Goal: Task Accomplishment & Management: Complete application form

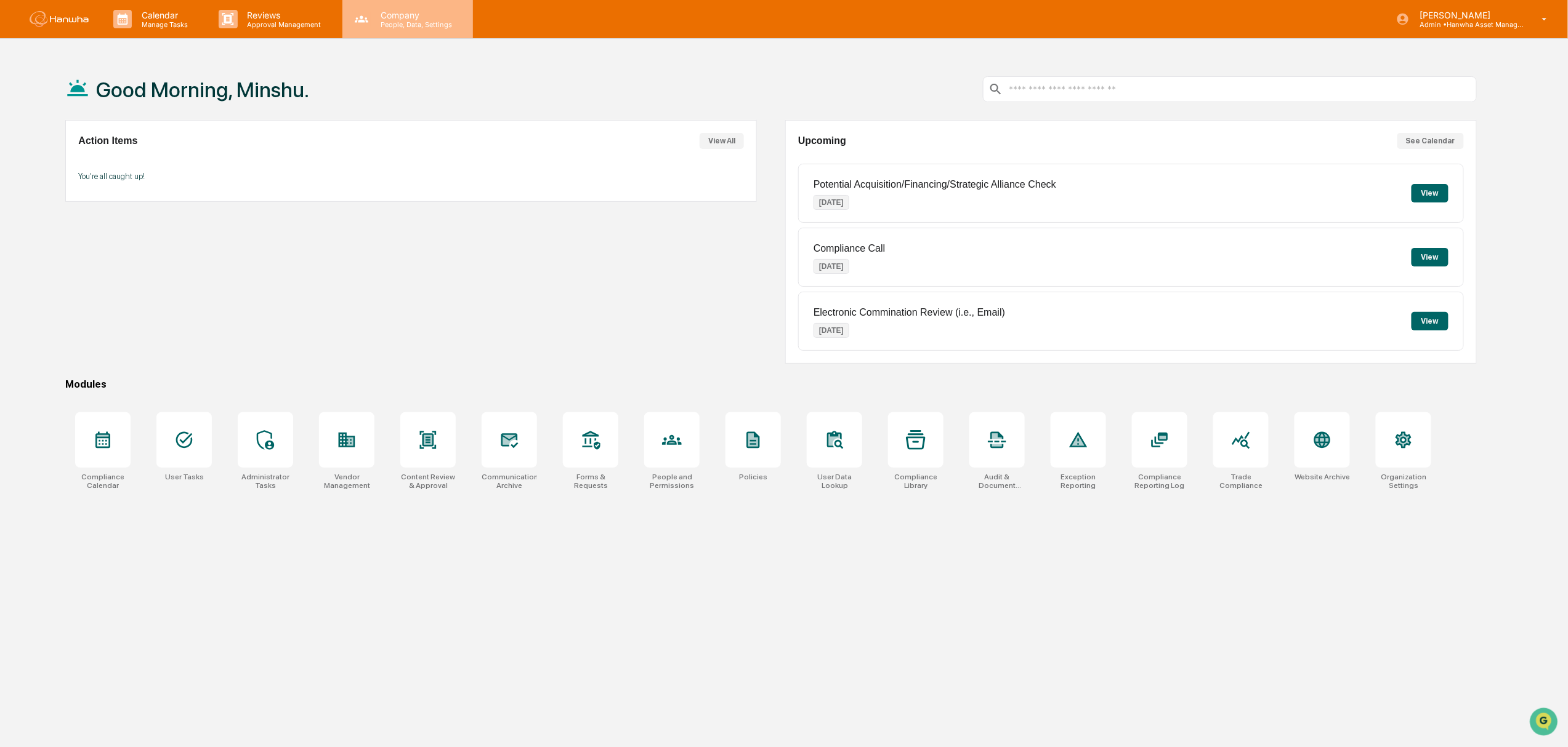
click at [395, 28] on div "Company People, Data, Settings" at bounding box center [407, 19] width 130 height 38
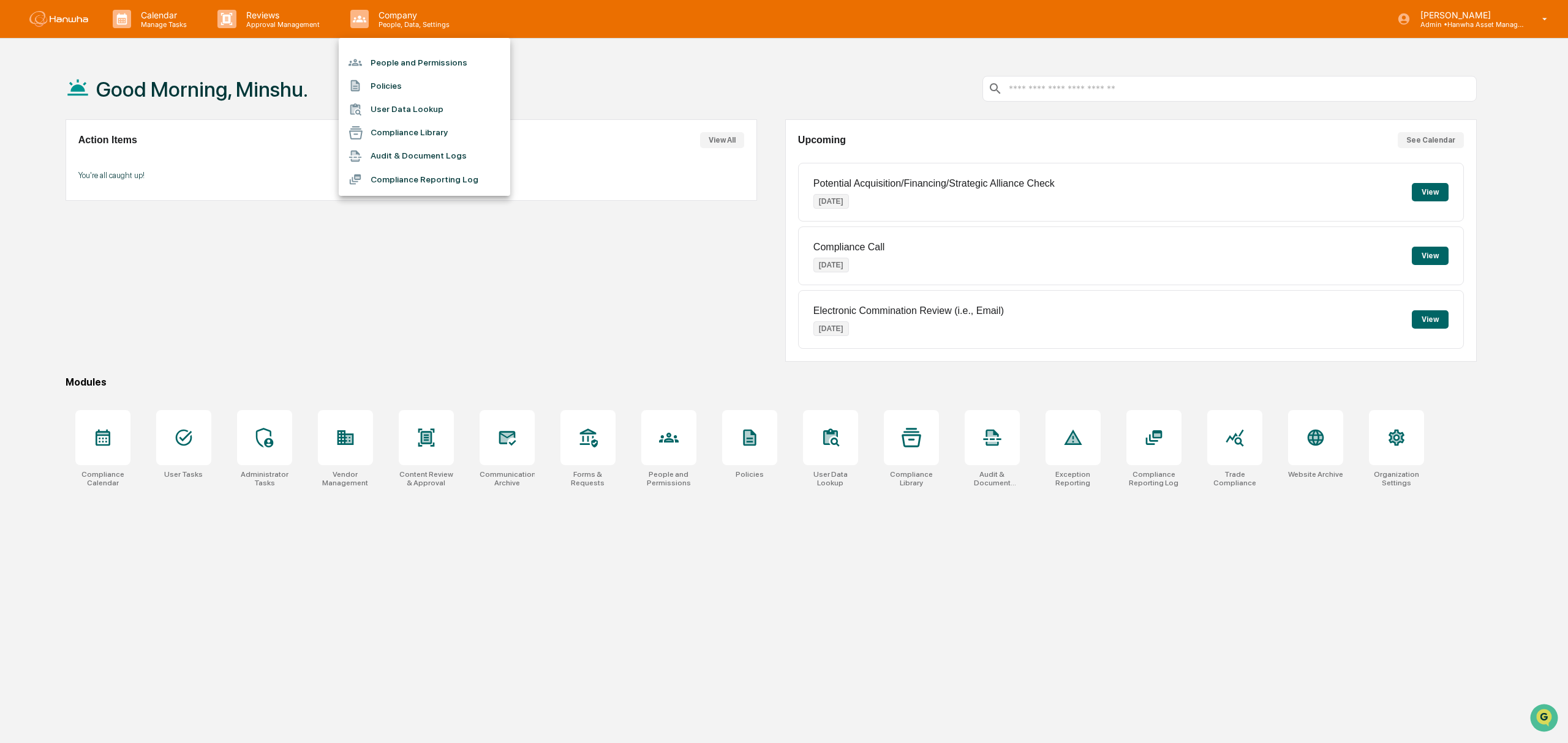
click at [403, 140] on li "Compliance Library" at bounding box center [424, 132] width 171 height 23
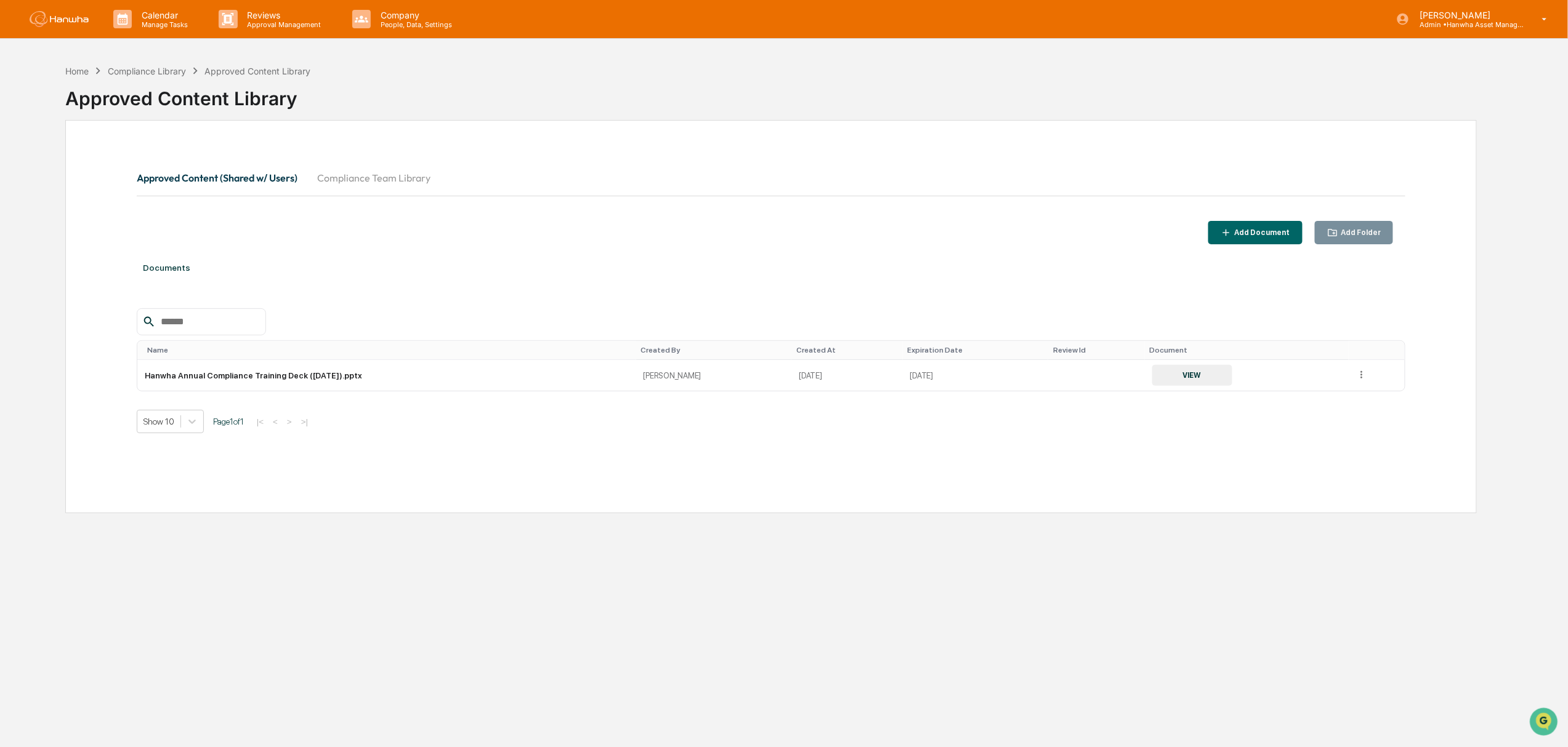
click at [353, 176] on button "Compliance Team Library" at bounding box center [373, 177] width 133 height 29
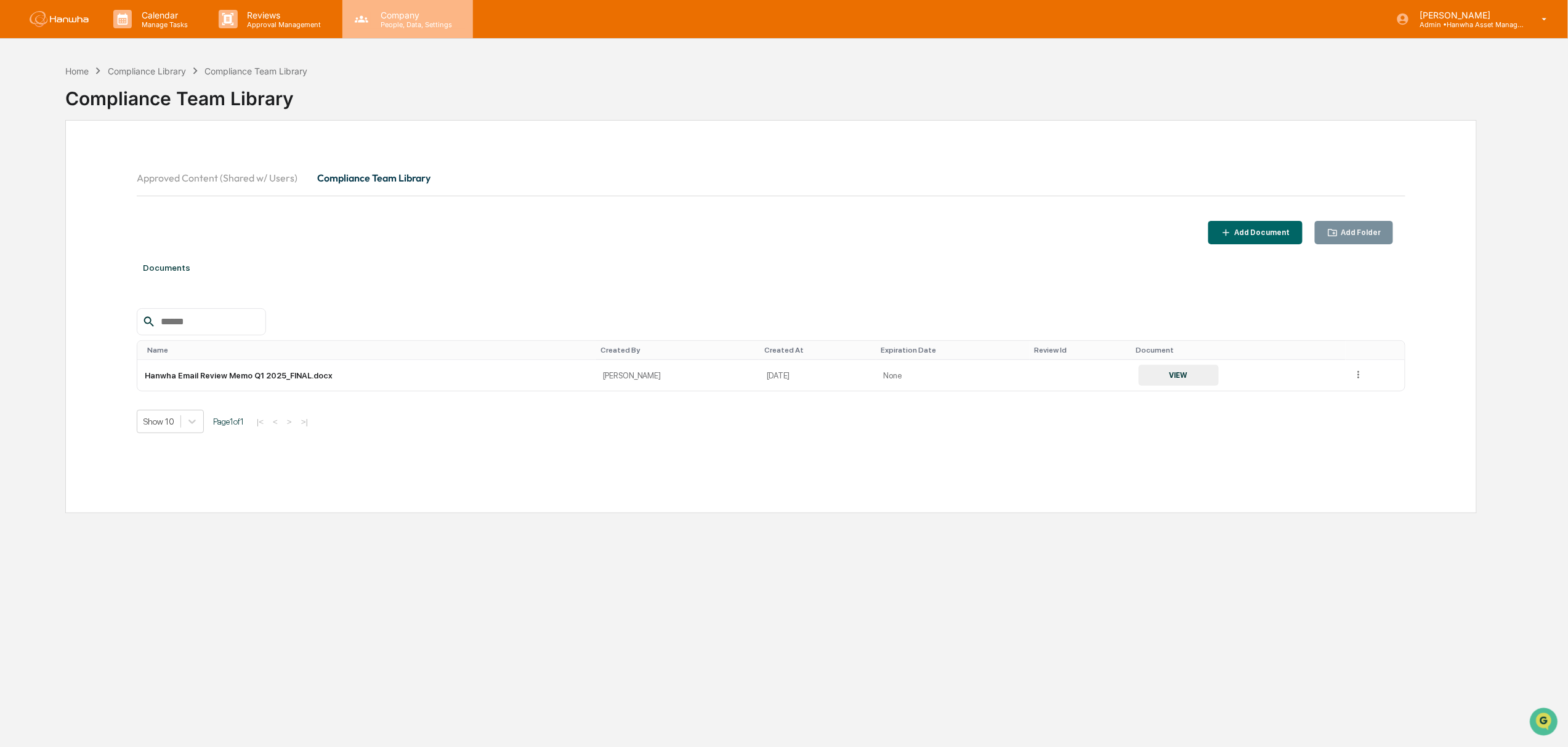
click at [423, 25] on p "People, Data, Settings" at bounding box center [414, 25] width 87 height 9
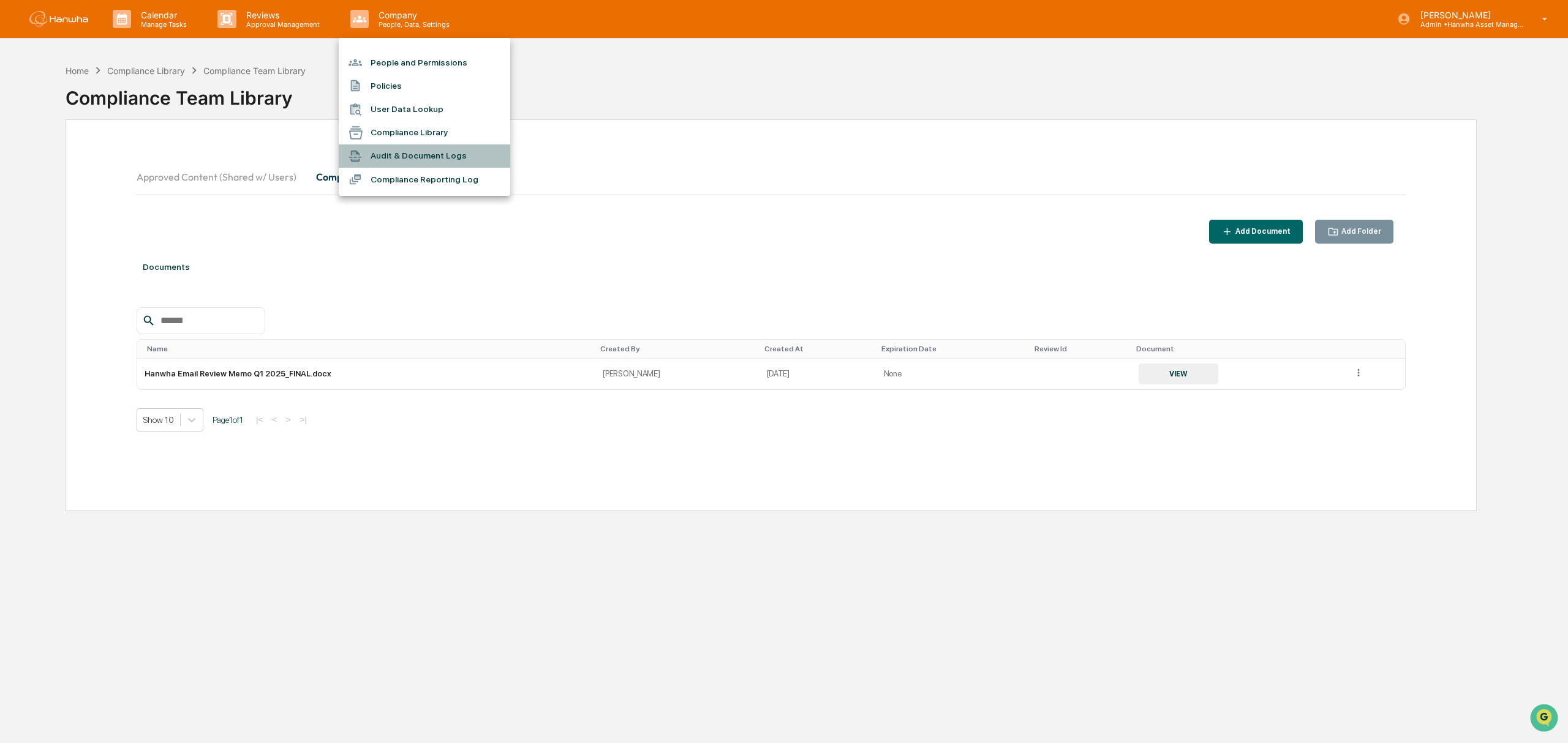
click at [431, 159] on li "Audit & Document Logs" at bounding box center [424, 156] width 171 height 23
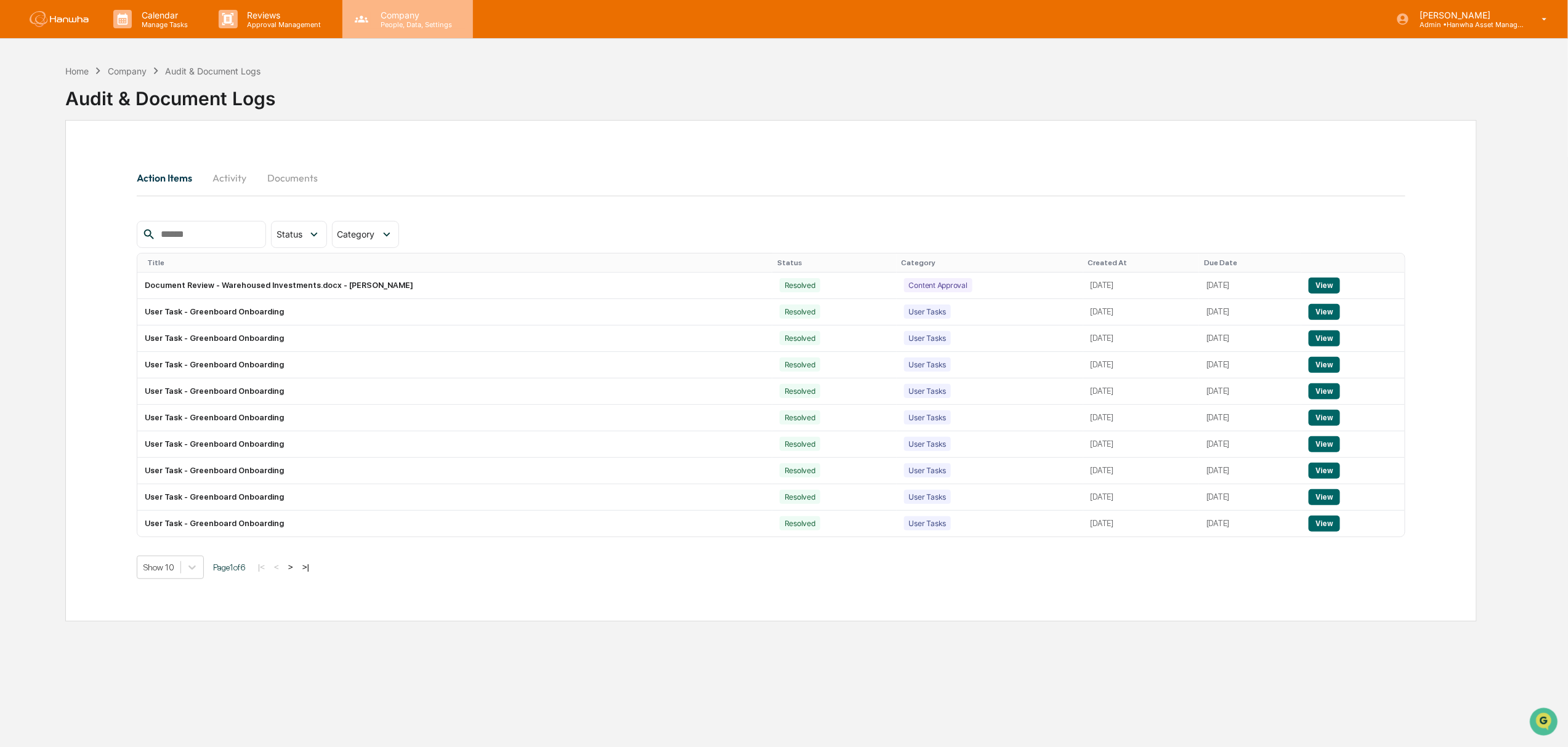
click at [404, 16] on p "Company" at bounding box center [414, 15] width 87 height 10
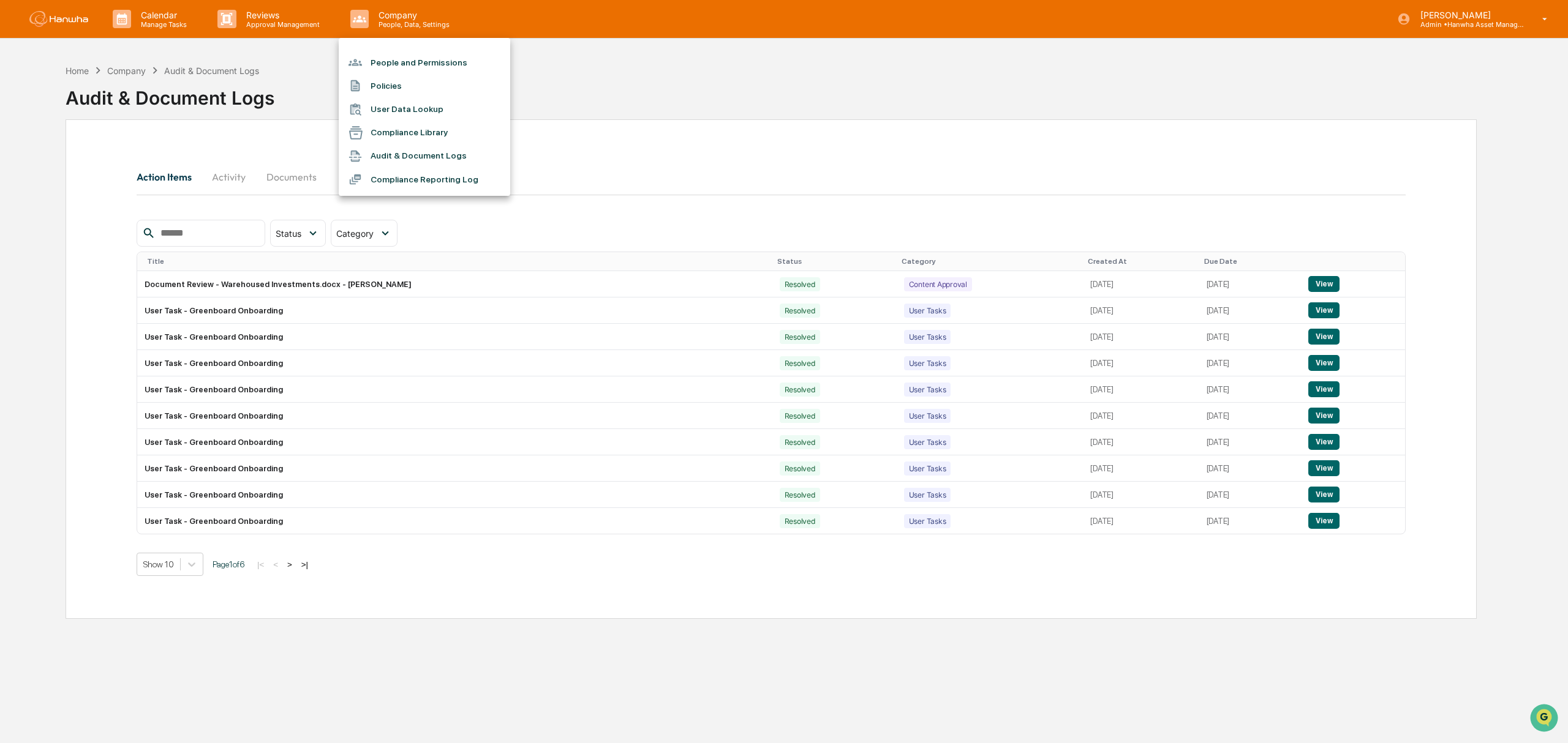
click at [400, 171] on li "Compliance Reporting Log" at bounding box center [424, 179] width 171 height 23
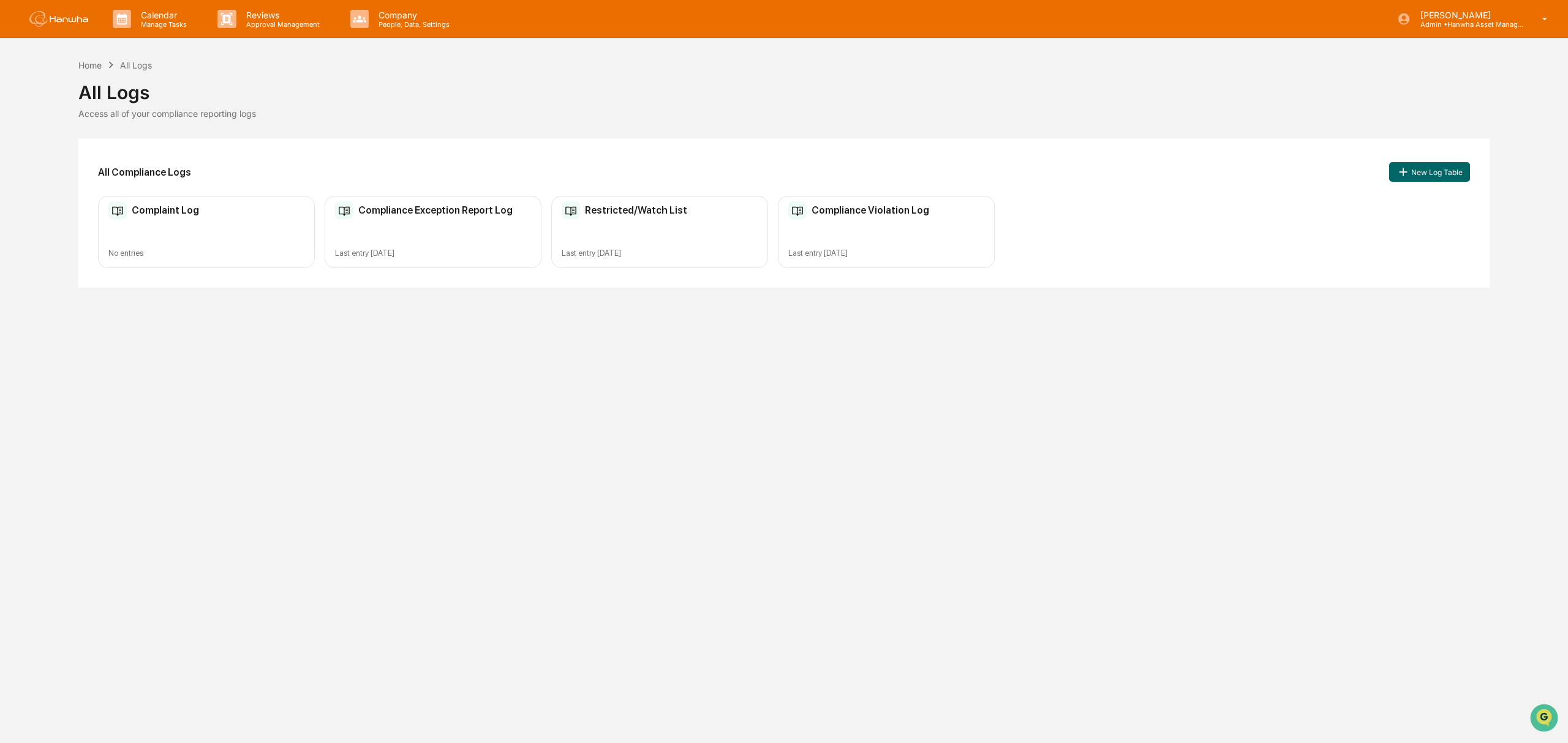
click at [605, 223] on div "Restricted/Watch List Last entry [DATE]" at bounding box center [659, 232] width 217 height 73
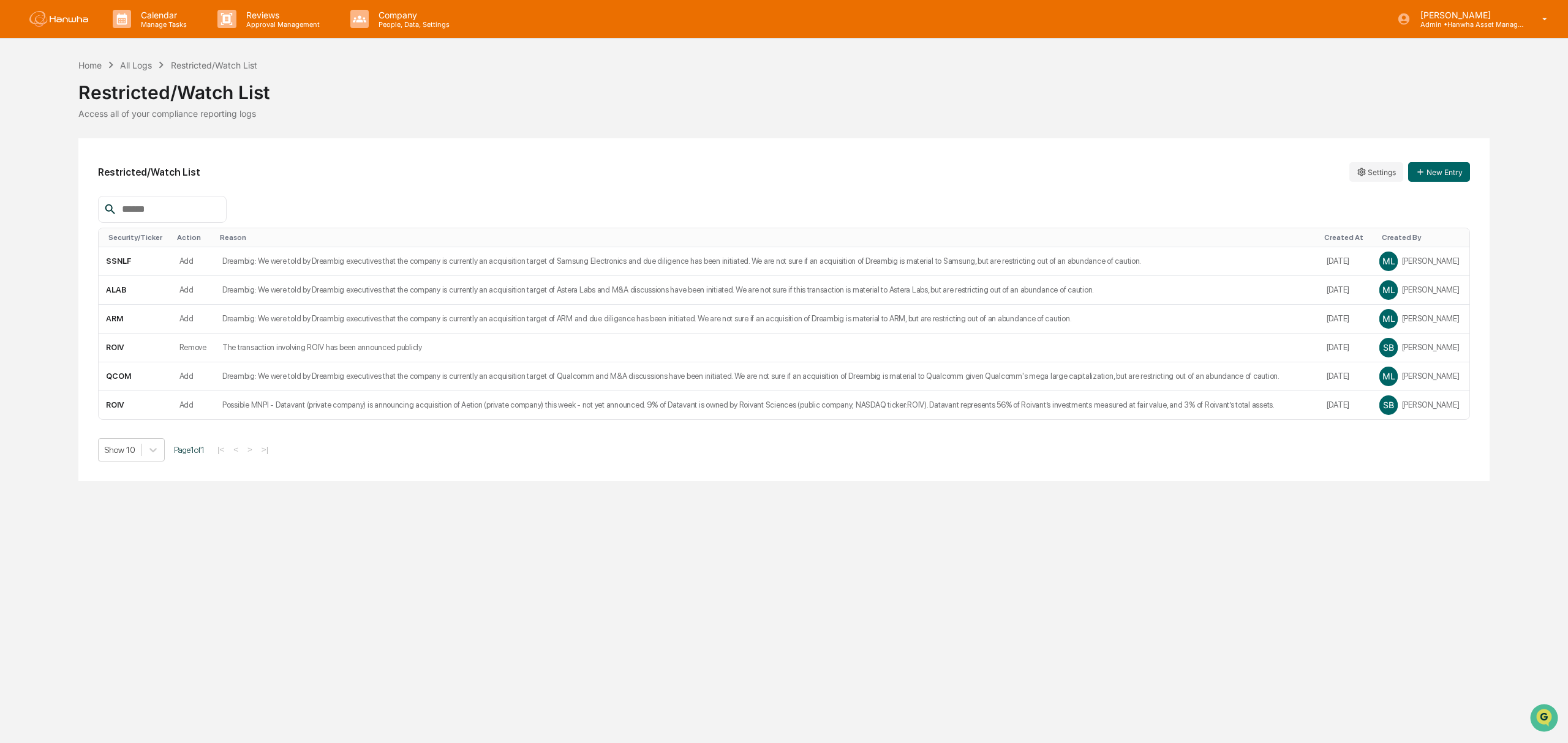
click at [153, 200] on div at bounding box center [162, 209] width 129 height 27
click at [157, 202] on input "text" at bounding box center [168, 209] width 104 height 16
click at [643, 119] on div "Access all of your compliance reporting logs" at bounding box center [784, 113] width 1411 height 10
click at [154, 21] on p "Manage Tasks" at bounding box center [162, 25] width 62 height 9
click at [212, 12] on div at bounding box center [784, 371] width 1568 height 743
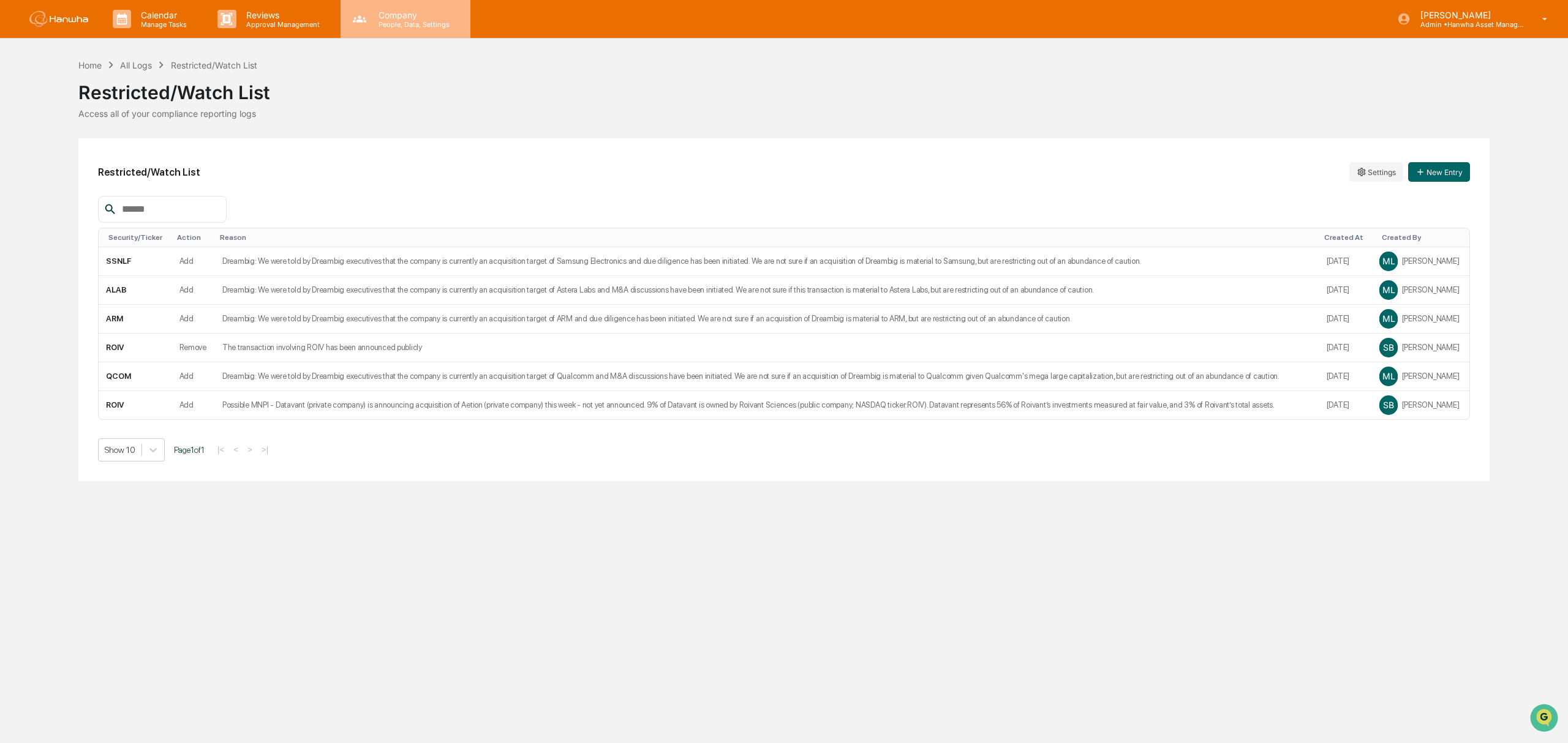
click at [390, 22] on p "People, Data, Settings" at bounding box center [412, 25] width 87 height 9
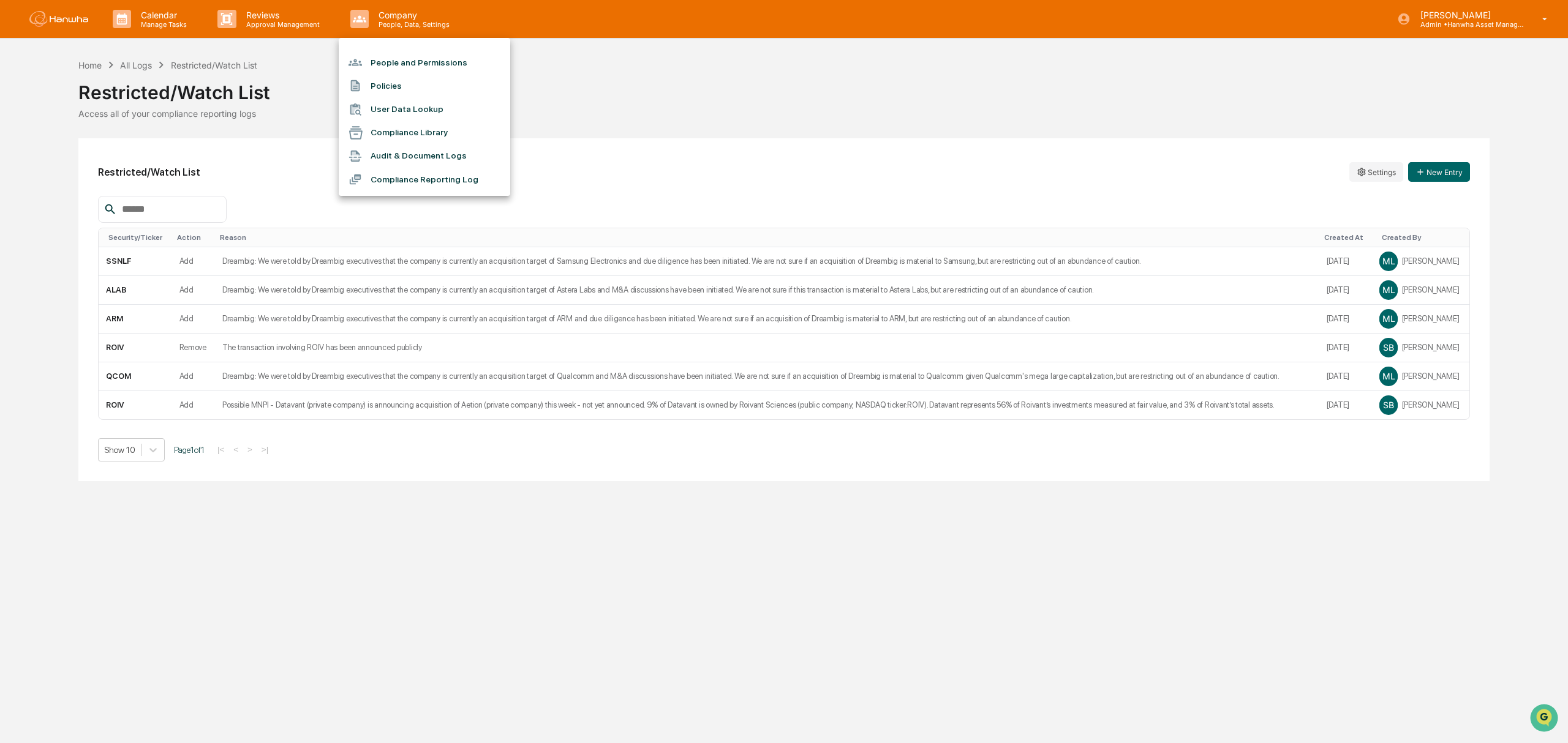
click at [272, 35] on div at bounding box center [784, 371] width 1568 height 743
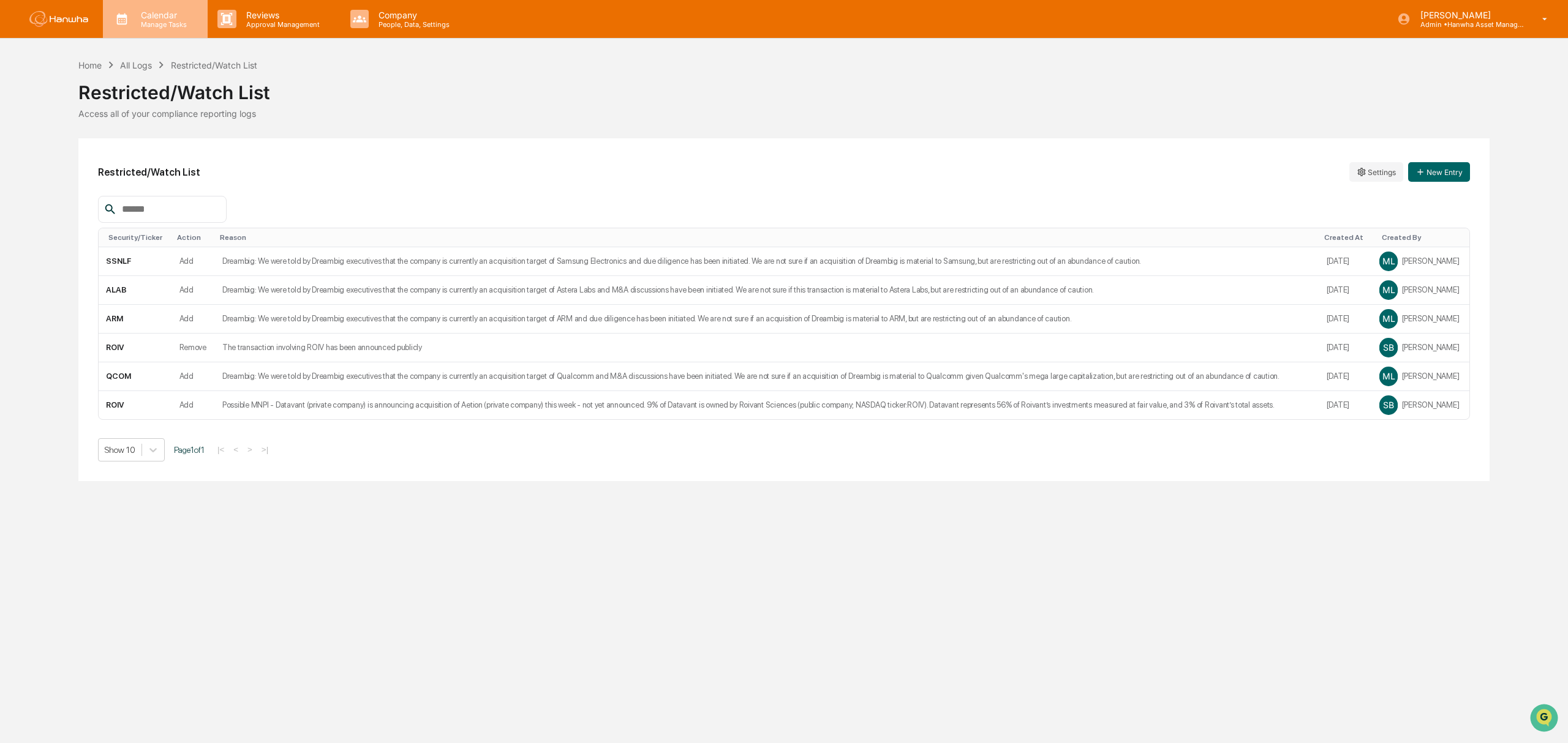
click at [159, 15] on p "Calendar" at bounding box center [162, 15] width 62 height 10
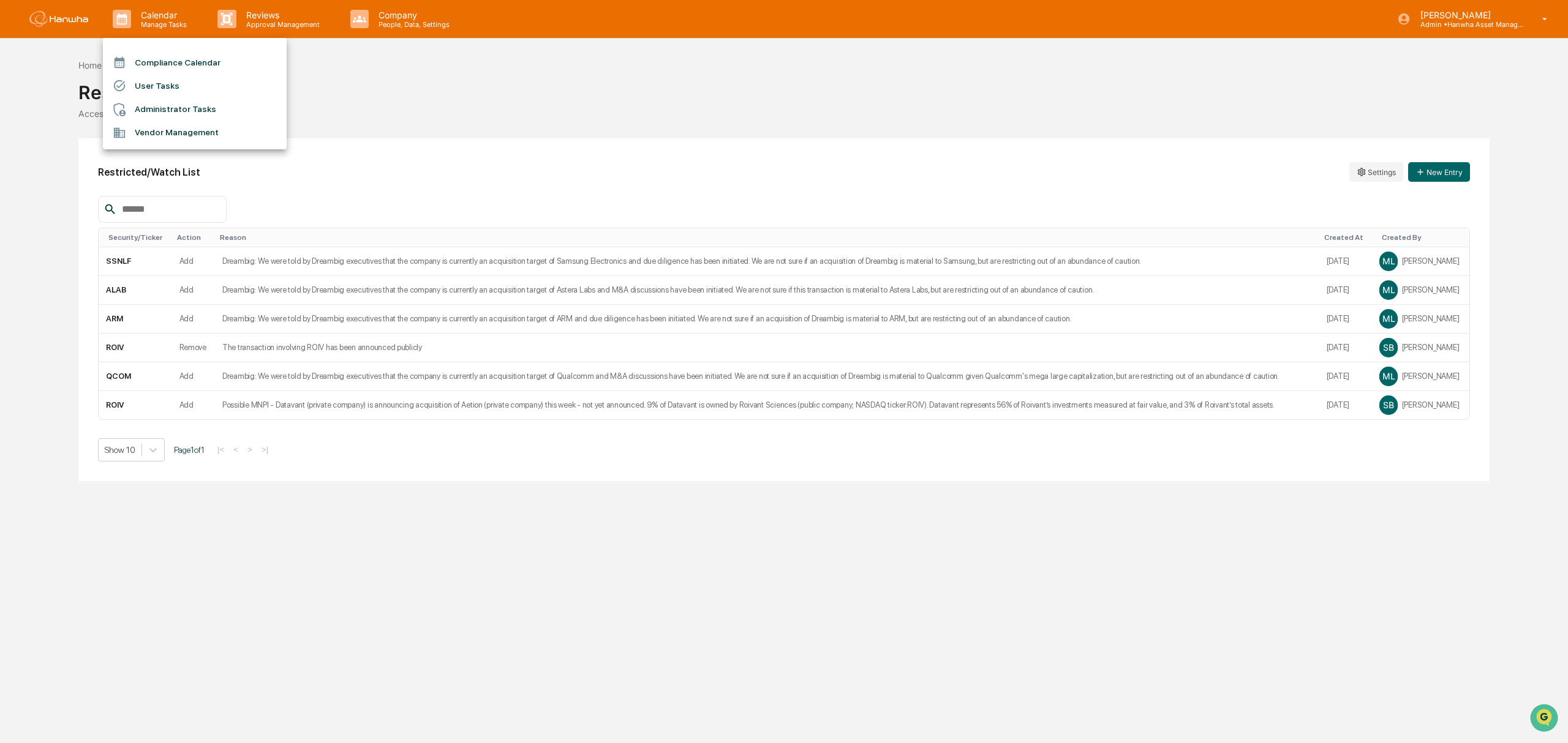
click at [241, 15] on div at bounding box center [784, 371] width 1568 height 743
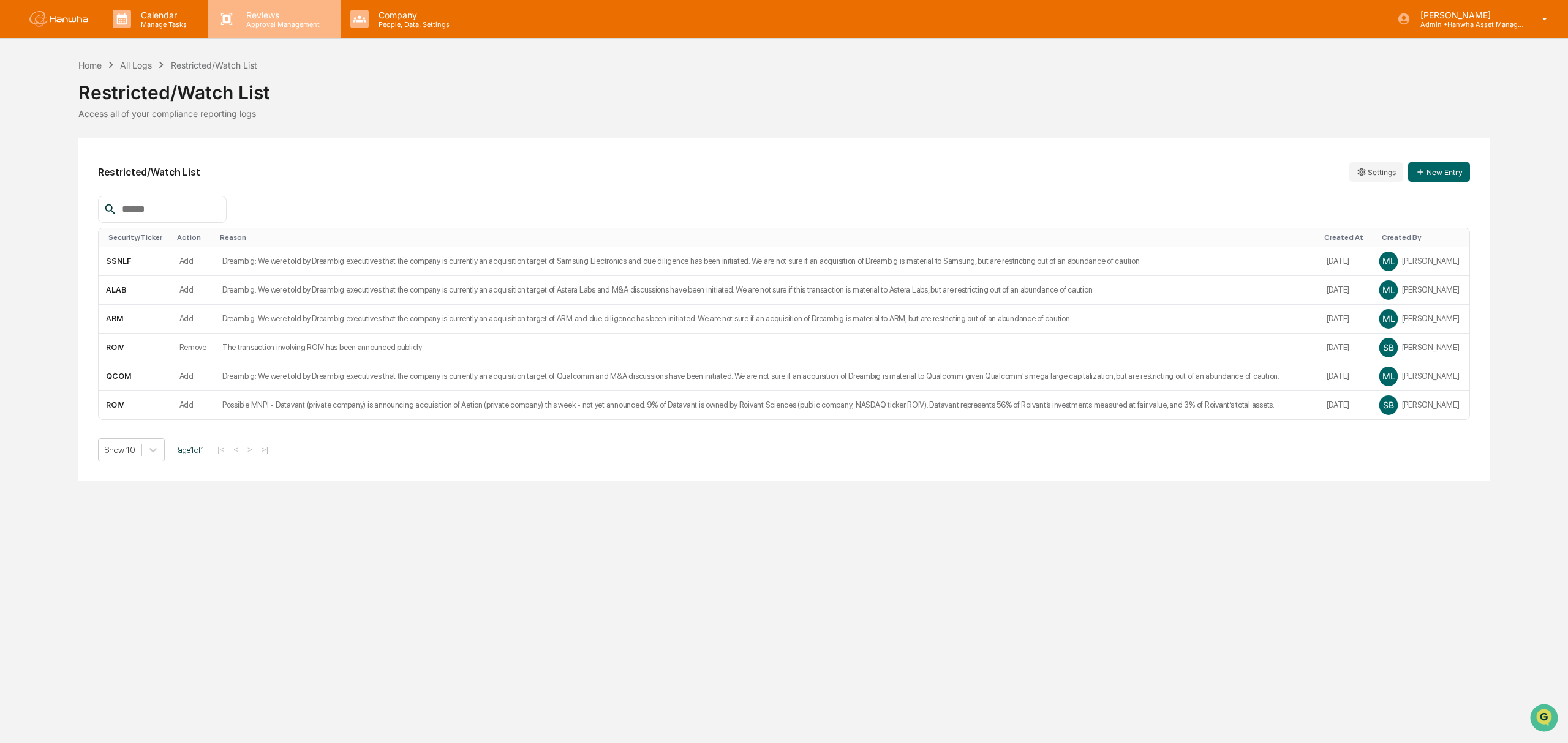
click at [266, 21] on p "Approval Management" at bounding box center [281, 25] width 89 height 9
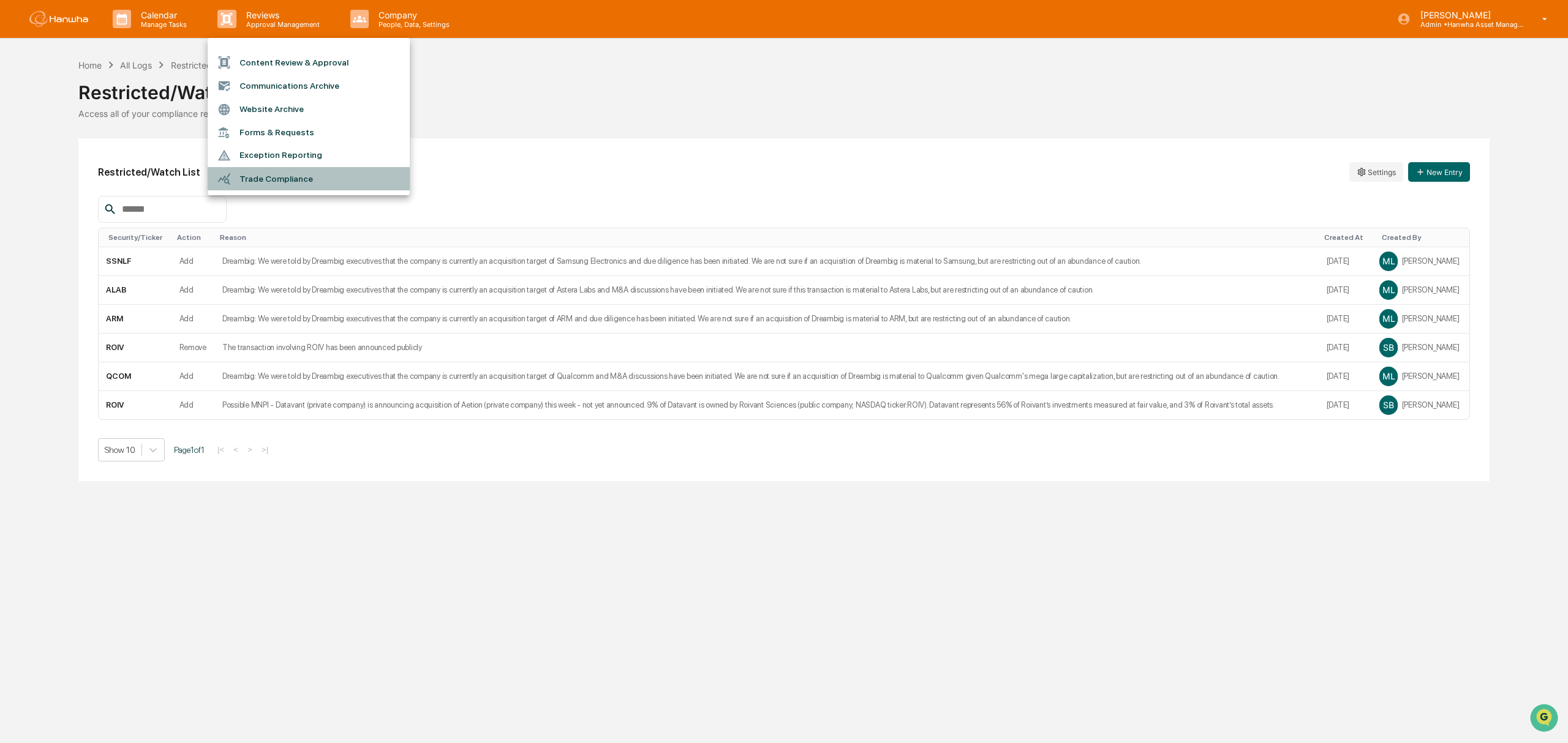
click at [283, 175] on li "Trade Compliance" at bounding box center [309, 178] width 202 height 23
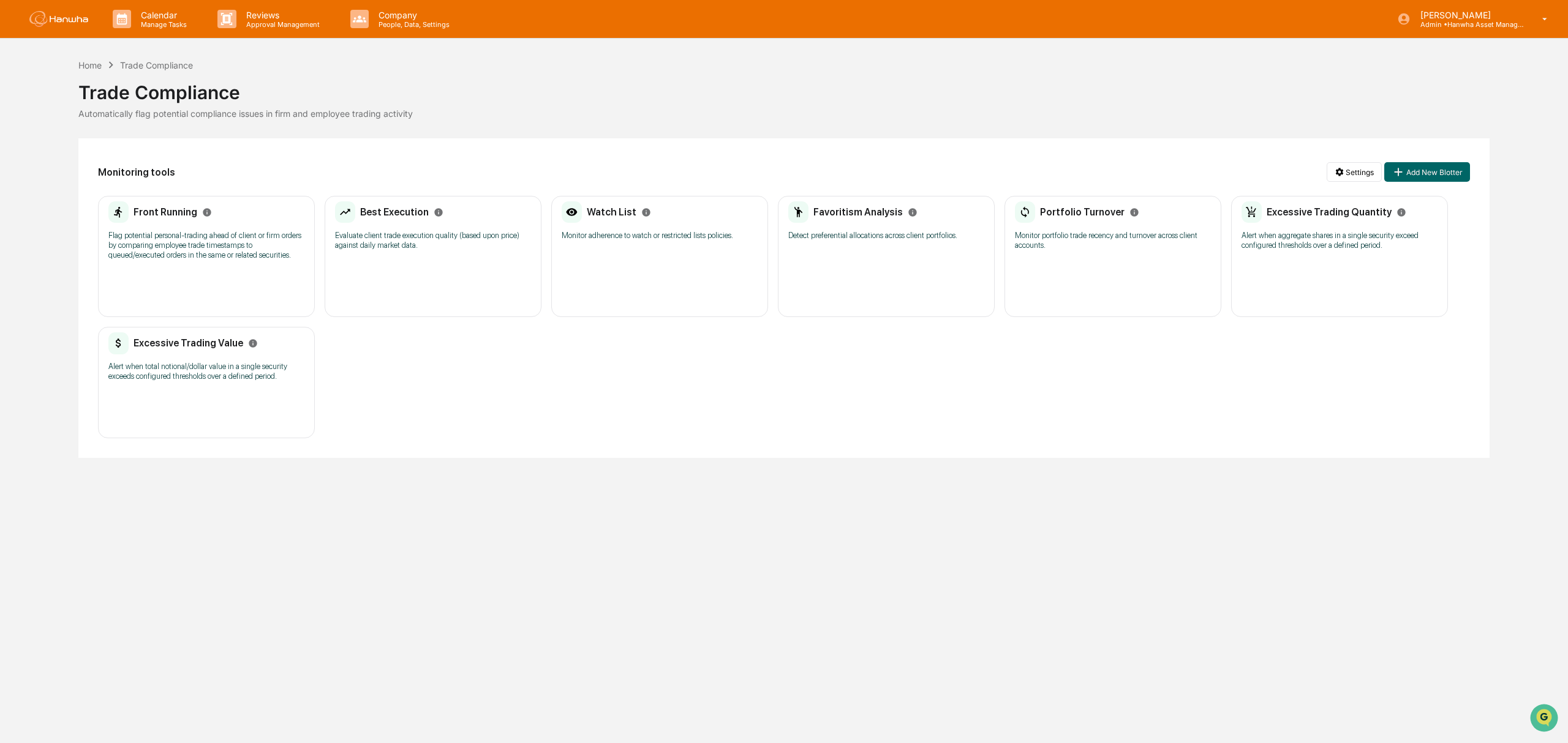
click at [630, 286] on div "Watch List Monitor adherence to watch or restricted lists policies. No entries" at bounding box center [659, 256] width 217 height 121
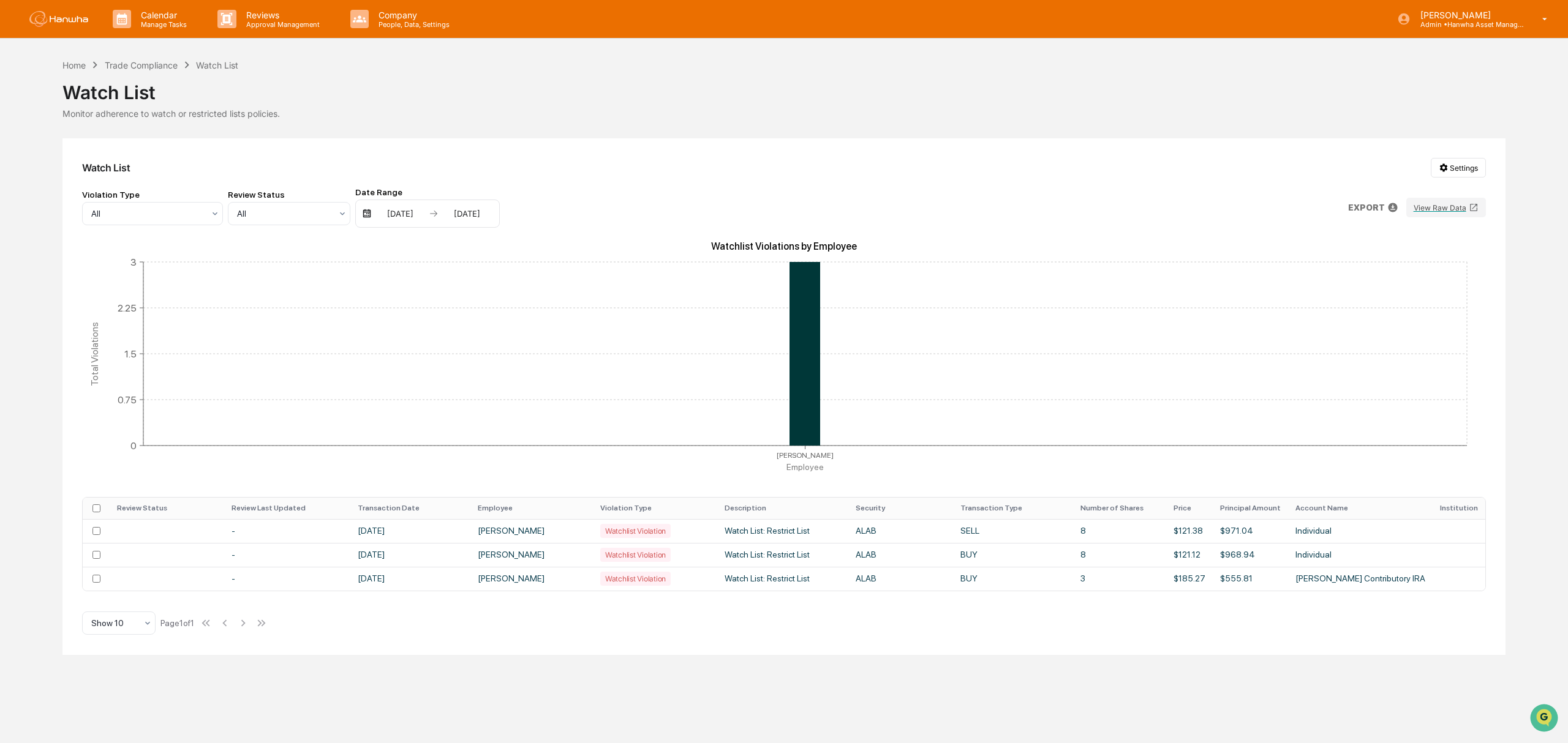
click at [1469, 158] on div "Watch List Settings Violation Type All Review Status All Date Range 03/04/2025 …" at bounding box center [784, 396] width 1442 height 517
click at [1469, 162] on html "Calendar Manage Tasks Reviews Approval Management Company People, Data, Setting…" at bounding box center [784, 371] width 1568 height 743
click at [1471, 189] on div "Manage Watch Lists" at bounding box center [1460, 193] width 128 height 20
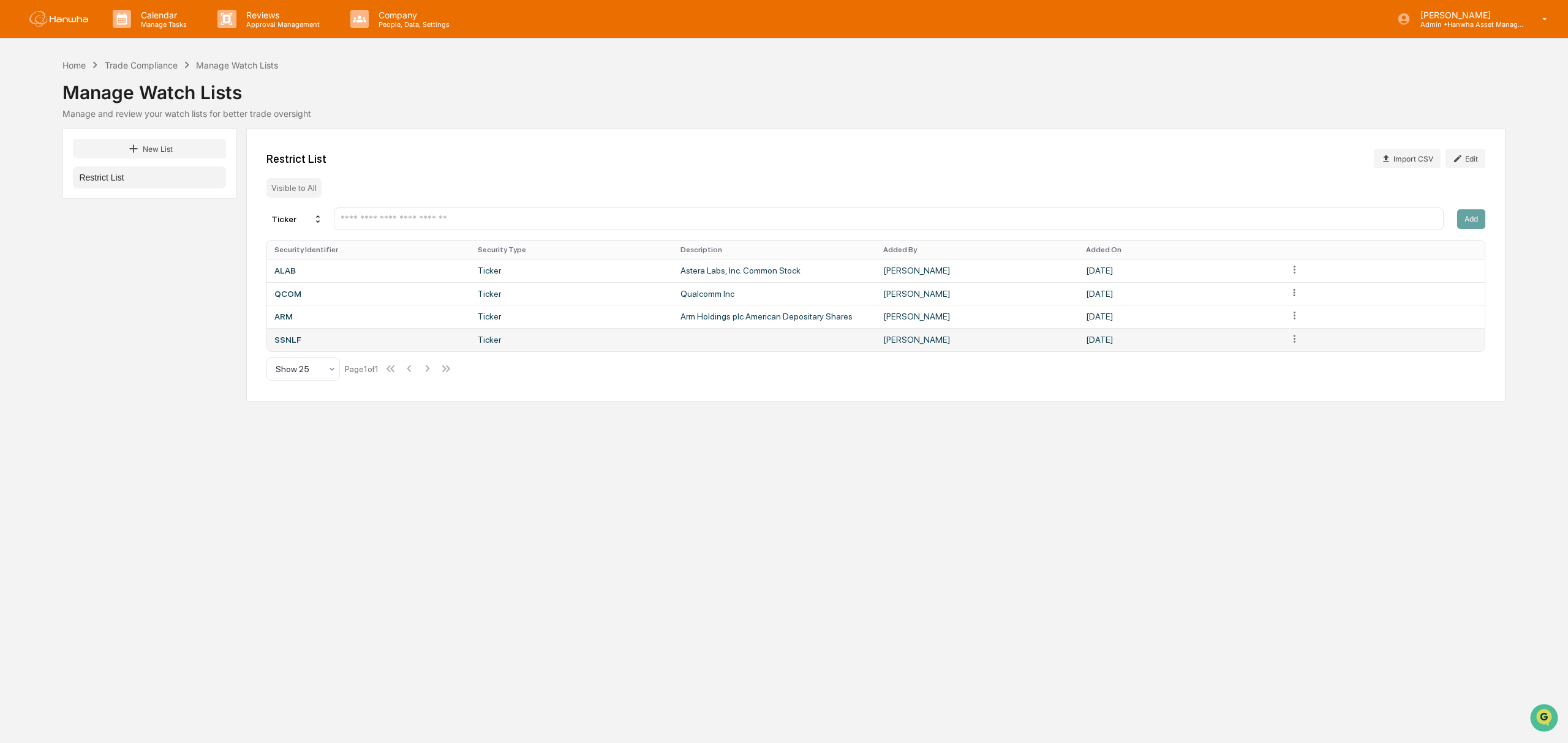
click at [1294, 344] on html "Calendar Manage Tasks Reviews Approval Management Company People, Data, Setting…" at bounding box center [784, 371] width 1568 height 743
click at [1147, 415] on html "Calendar Manage Tasks Reviews Approval Management Company People, Data, Setting…" at bounding box center [784, 371] width 1568 height 743
click at [1480, 158] on button "Edit" at bounding box center [1465, 159] width 39 height 20
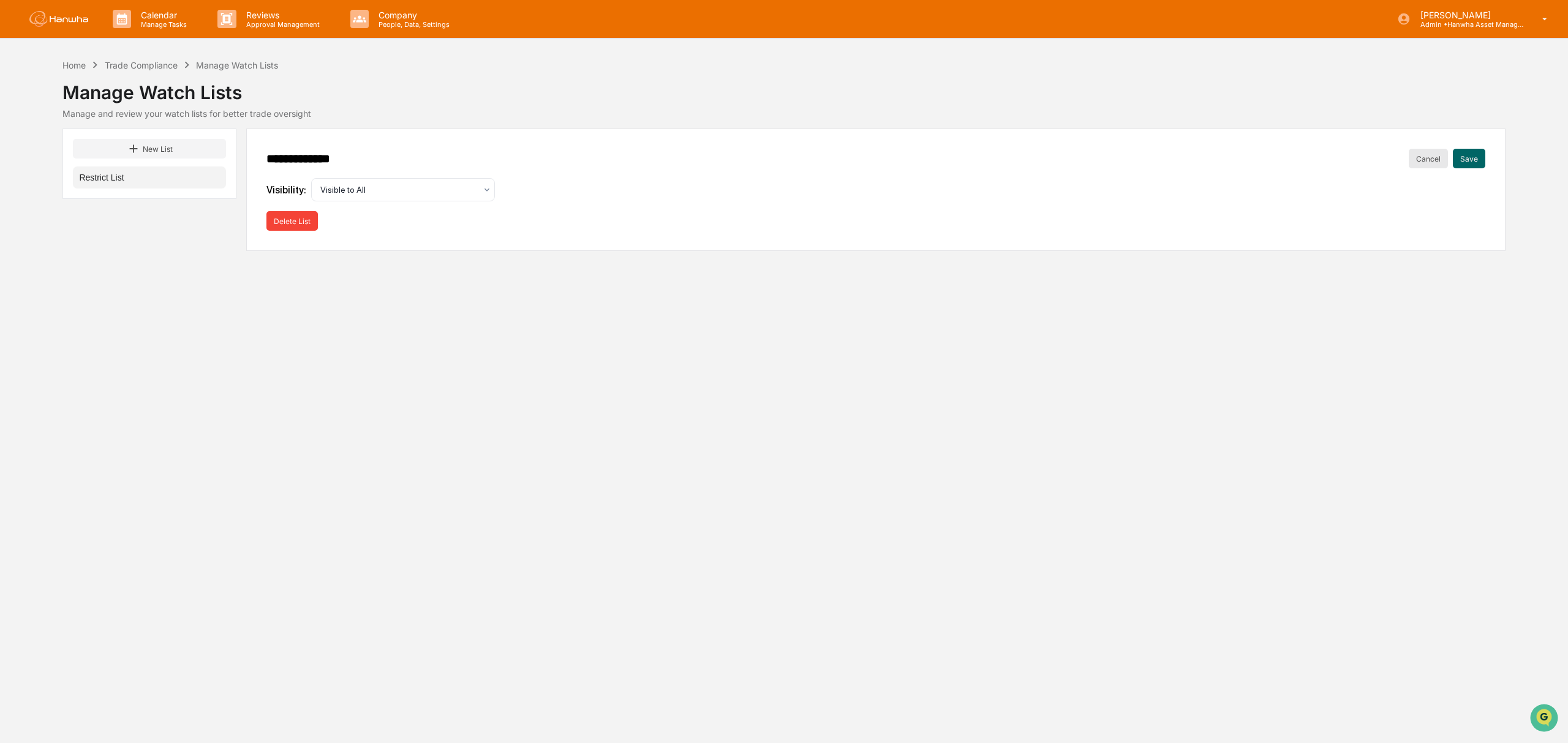
click at [1429, 158] on button "Cancel" at bounding box center [1428, 159] width 39 height 20
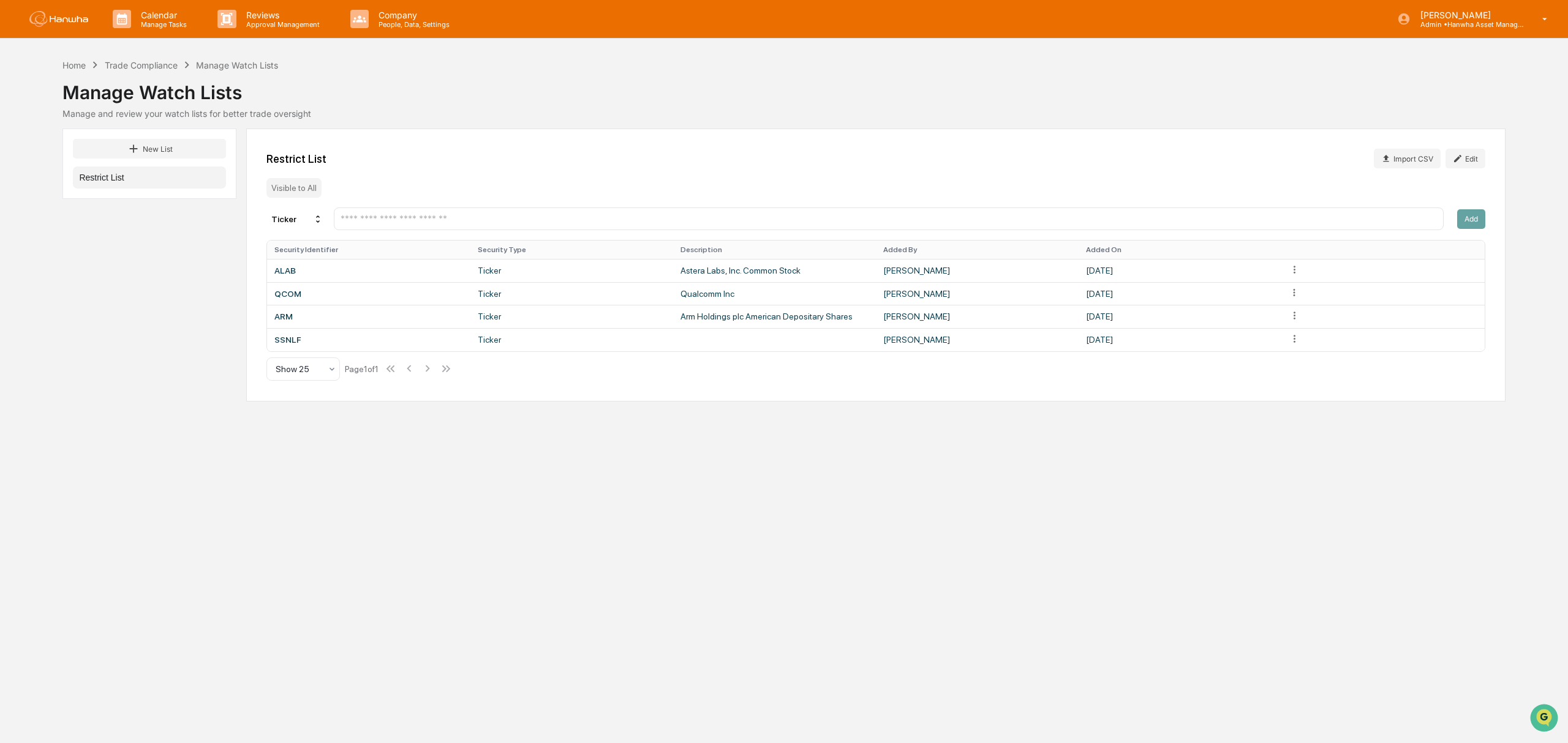
click at [660, 485] on div "Calendar Manage Tasks Reviews Approval Management Company People, Data, Setting…" at bounding box center [784, 371] width 1568 height 743
click at [1295, 341] on html "Calendar Manage Tasks Reviews Approval Management Company People, Data, Setting…" at bounding box center [784, 371] width 1568 height 743
click at [1300, 365] on div "Delete" at bounding box center [1294, 364] width 78 height 20
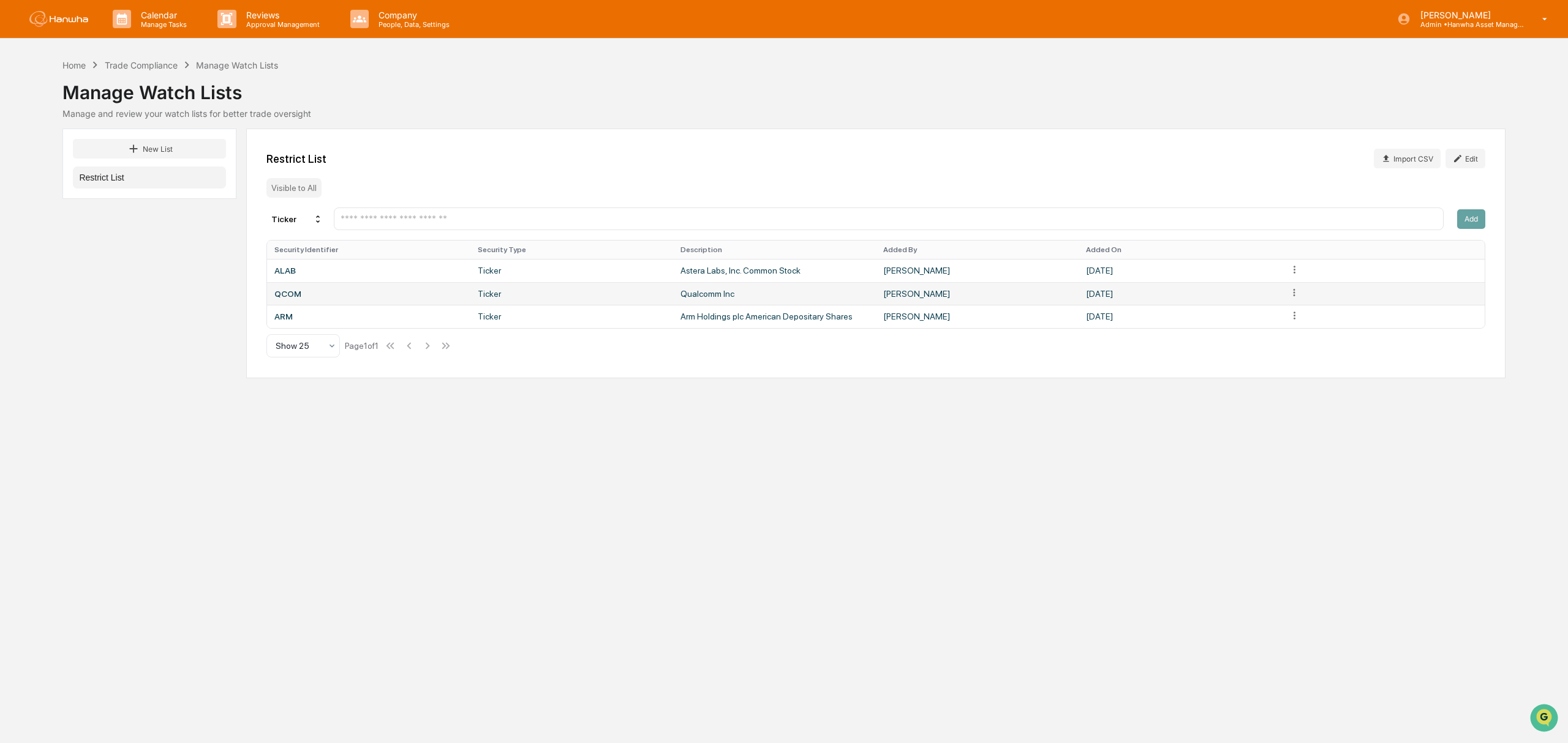
click at [1294, 297] on html "Calendar Manage Tasks Reviews Approval Management Company People, Data, Setting…" at bounding box center [784, 371] width 1568 height 743
click at [1292, 322] on div "Delete" at bounding box center [1294, 318] width 78 height 20
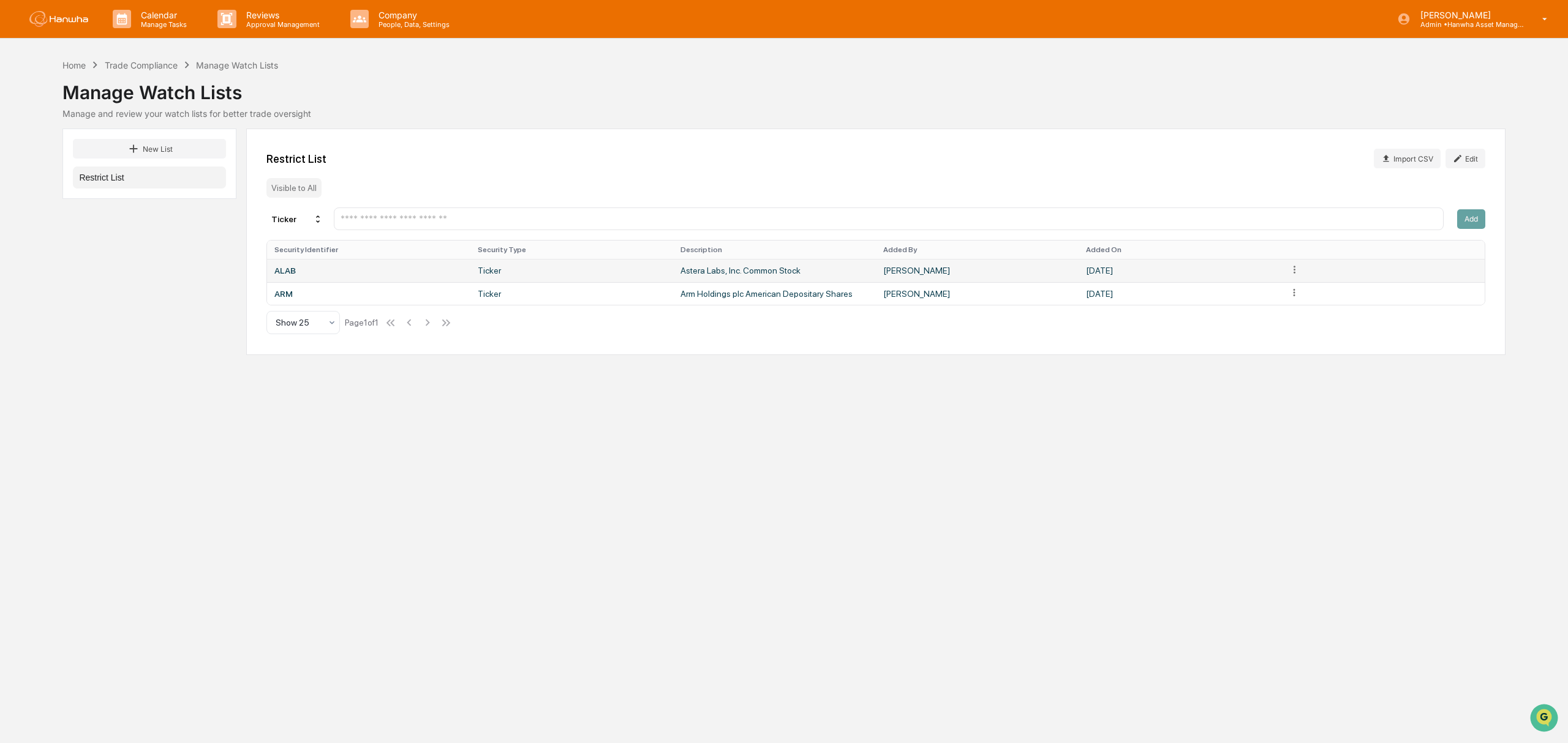
click at [1292, 272] on html "Calendar Manage Tasks Reviews Approval Management Company People, Data, Setting…" at bounding box center [784, 371] width 1568 height 743
click at [1283, 295] on div "Delete" at bounding box center [1294, 294] width 78 height 20
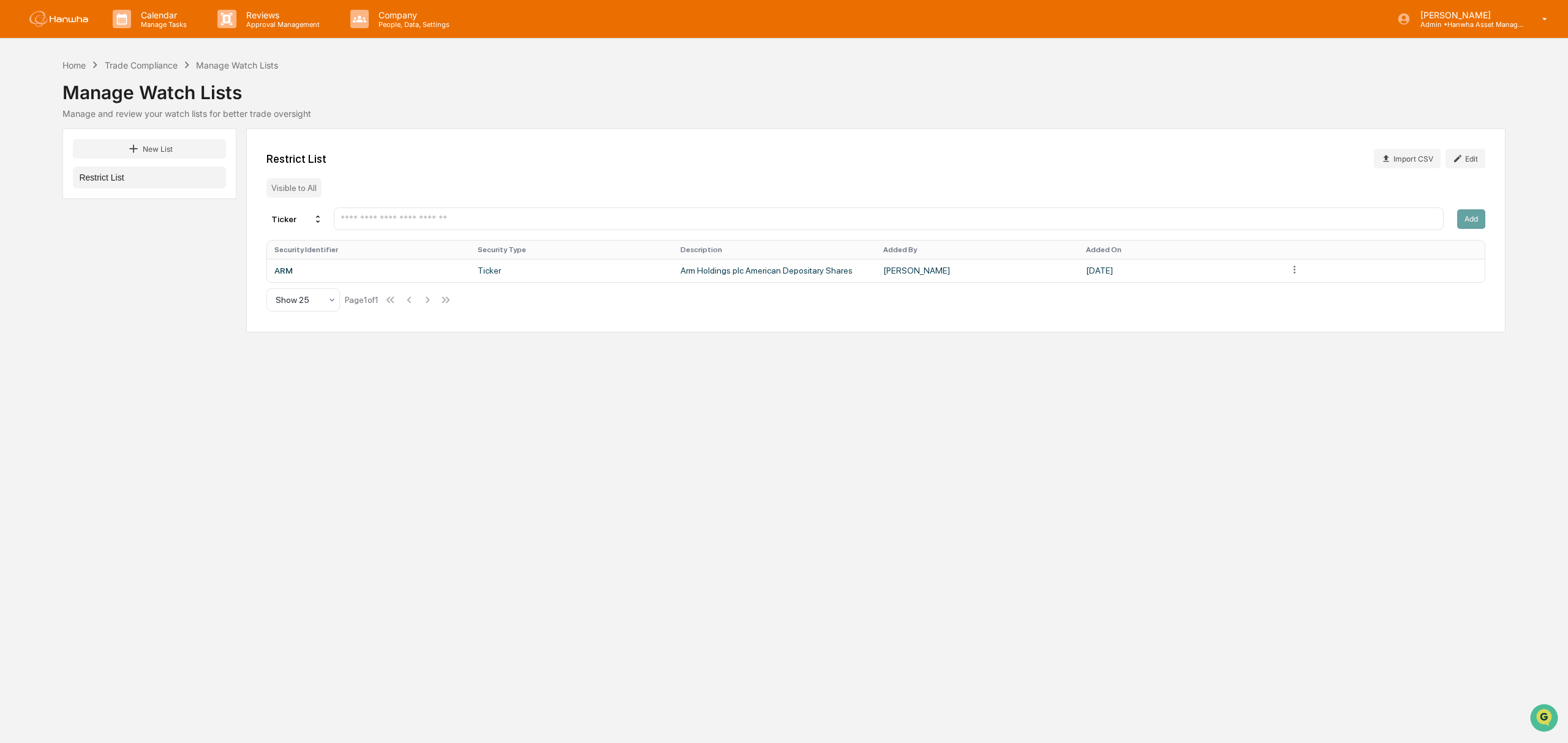
click at [1084, 453] on div "Calendar Manage Tasks Reviews Approval Management Company People, Data, Setting…" at bounding box center [784, 371] width 1568 height 743
click at [91, 170] on button "Restrict List" at bounding box center [149, 177] width 153 height 22
click at [142, 306] on div "New List Restrict List Restrict List Import CSV Edit Visible to All Ticker Add …" at bounding box center [784, 231] width 1442 height 204
click at [303, 189] on div "Visible to All" at bounding box center [294, 188] width 55 height 20
click at [415, 111] on div "Manage and review your watch lists for better trade oversight" at bounding box center [784, 113] width 1442 height 10
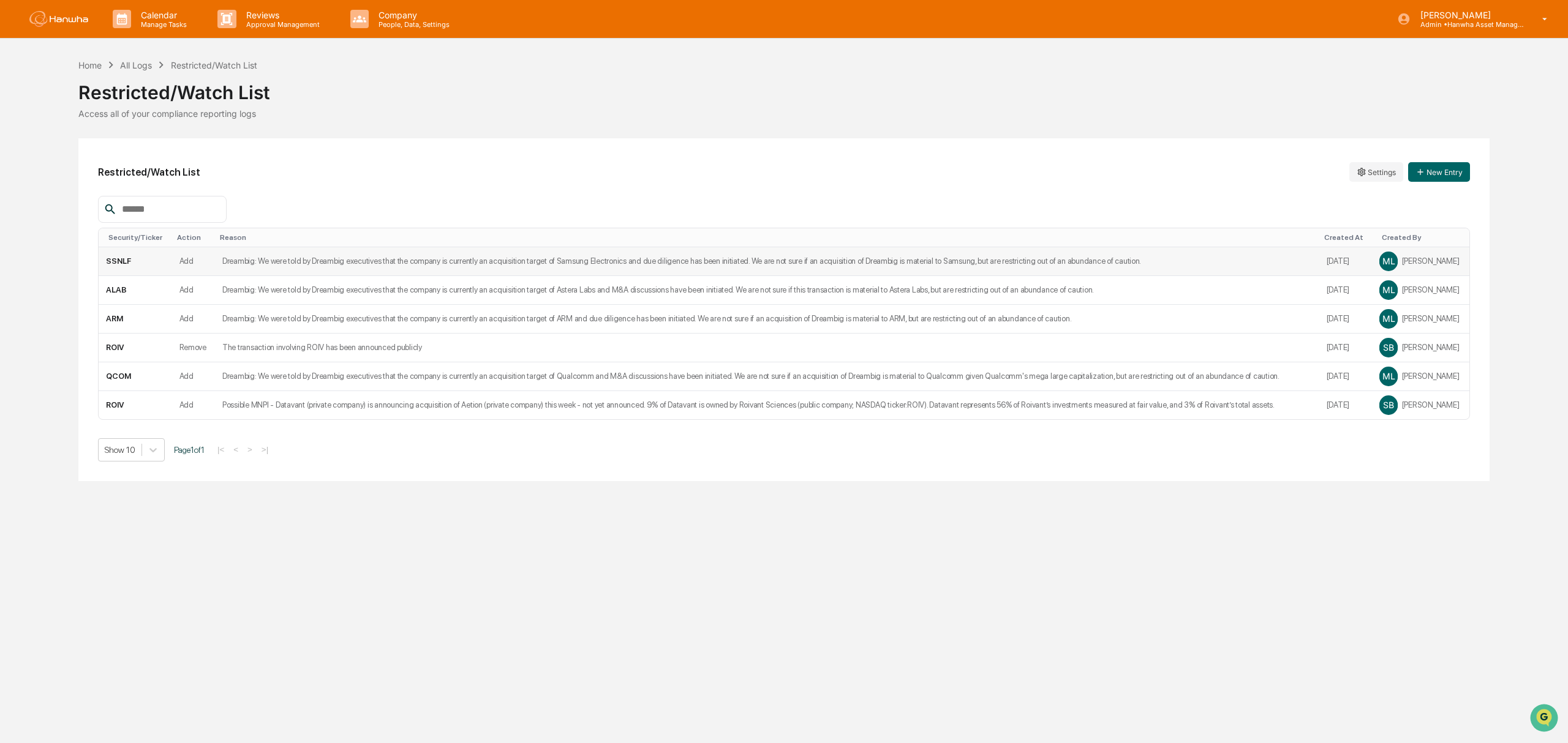
click at [855, 258] on td "Dreambig: We were told by Dreambig executives that the company is currently an …" at bounding box center [767, 262] width 1104 height 29
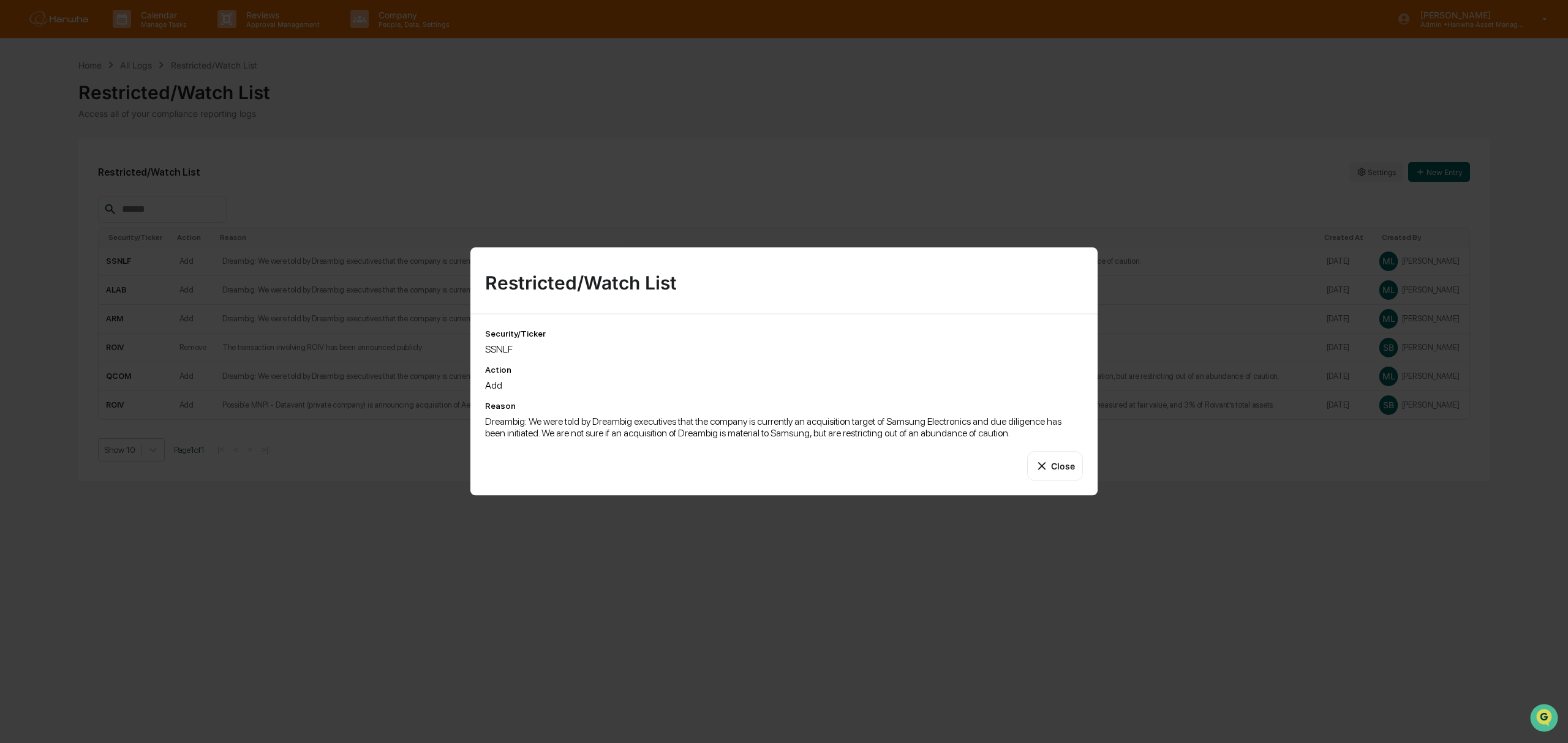
click at [1064, 464] on button "Close" at bounding box center [1054, 465] width 56 height 29
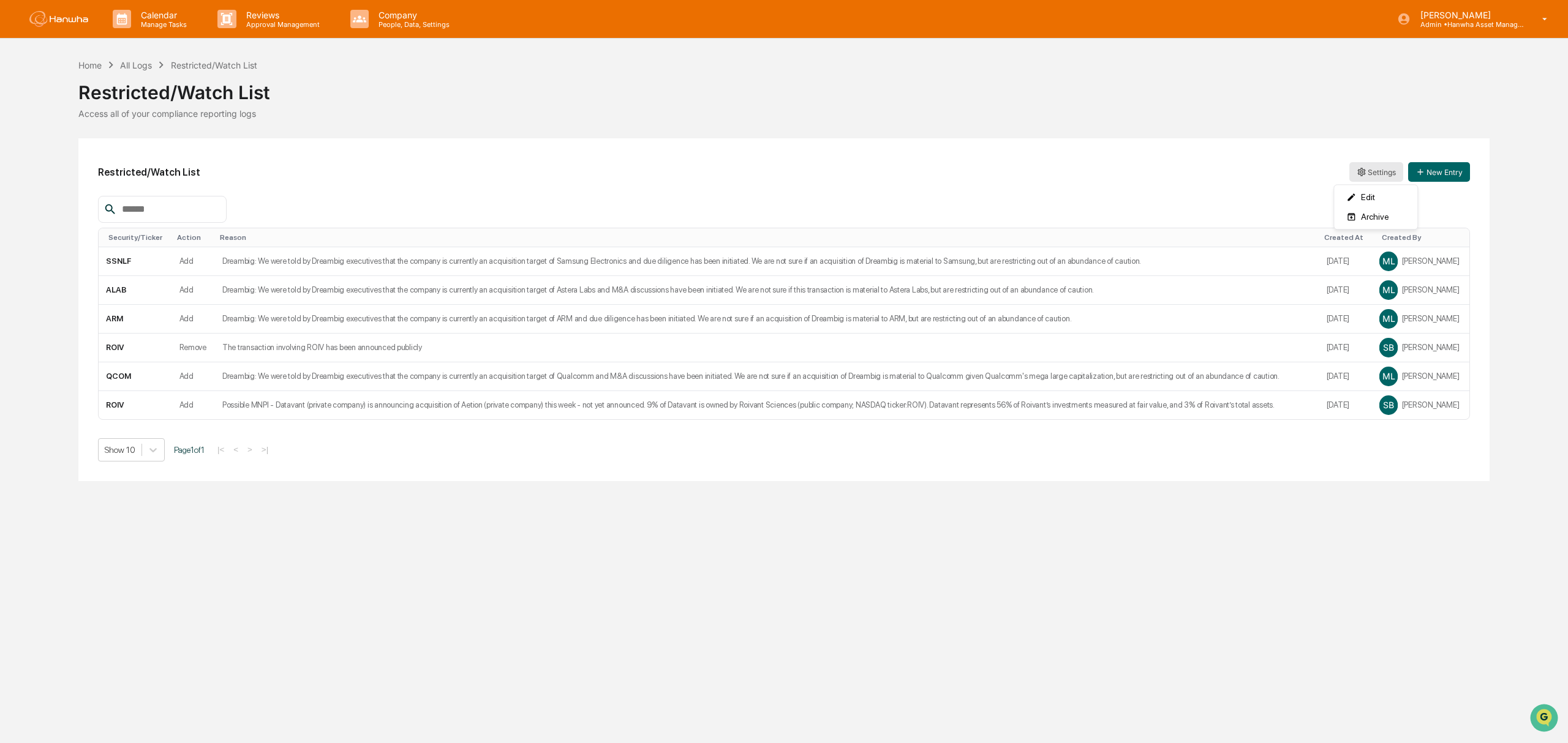
click at [1373, 165] on html "Calendar Manage Tasks Reviews Approval Management Company People, Data, Setting…" at bounding box center [784, 371] width 1568 height 743
click at [1370, 197] on div "Edit" at bounding box center [1375, 197] width 78 height 20
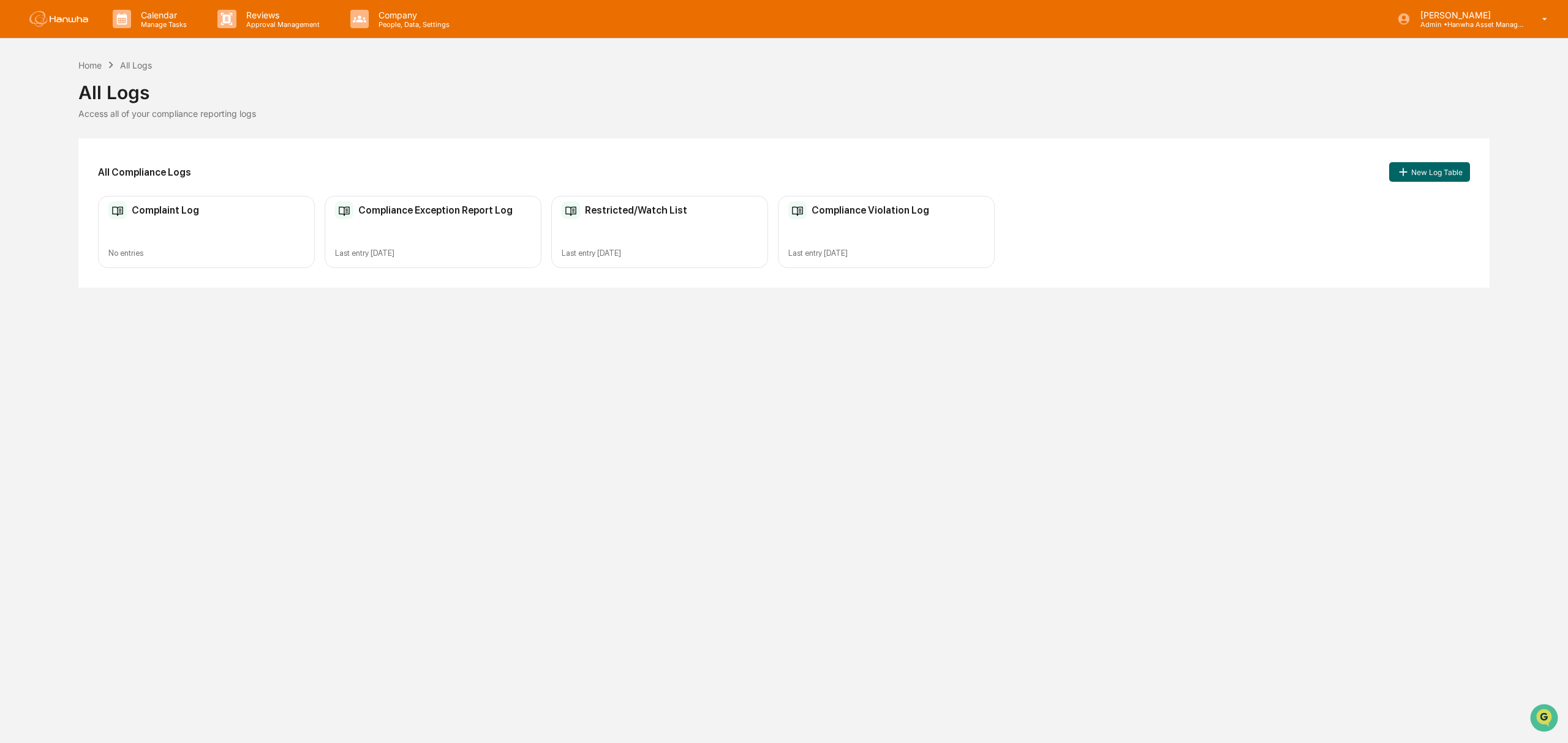
click at [629, 224] on div "Restricted/Watch List Last entry [DATE]" at bounding box center [659, 232] width 217 height 73
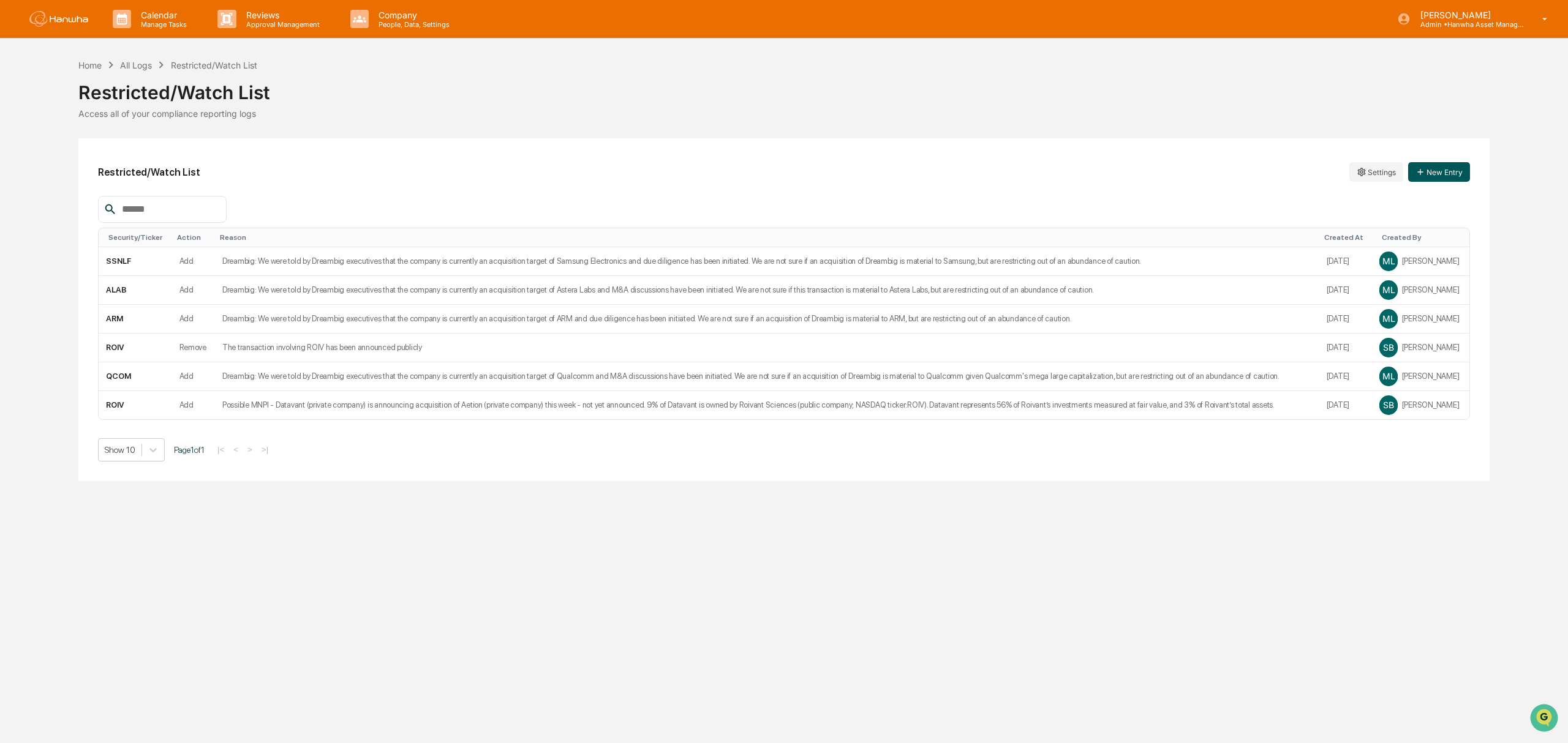
click at [1457, 171] on button "New Entry" at bounding box center [1439, 171] width 62 height 20
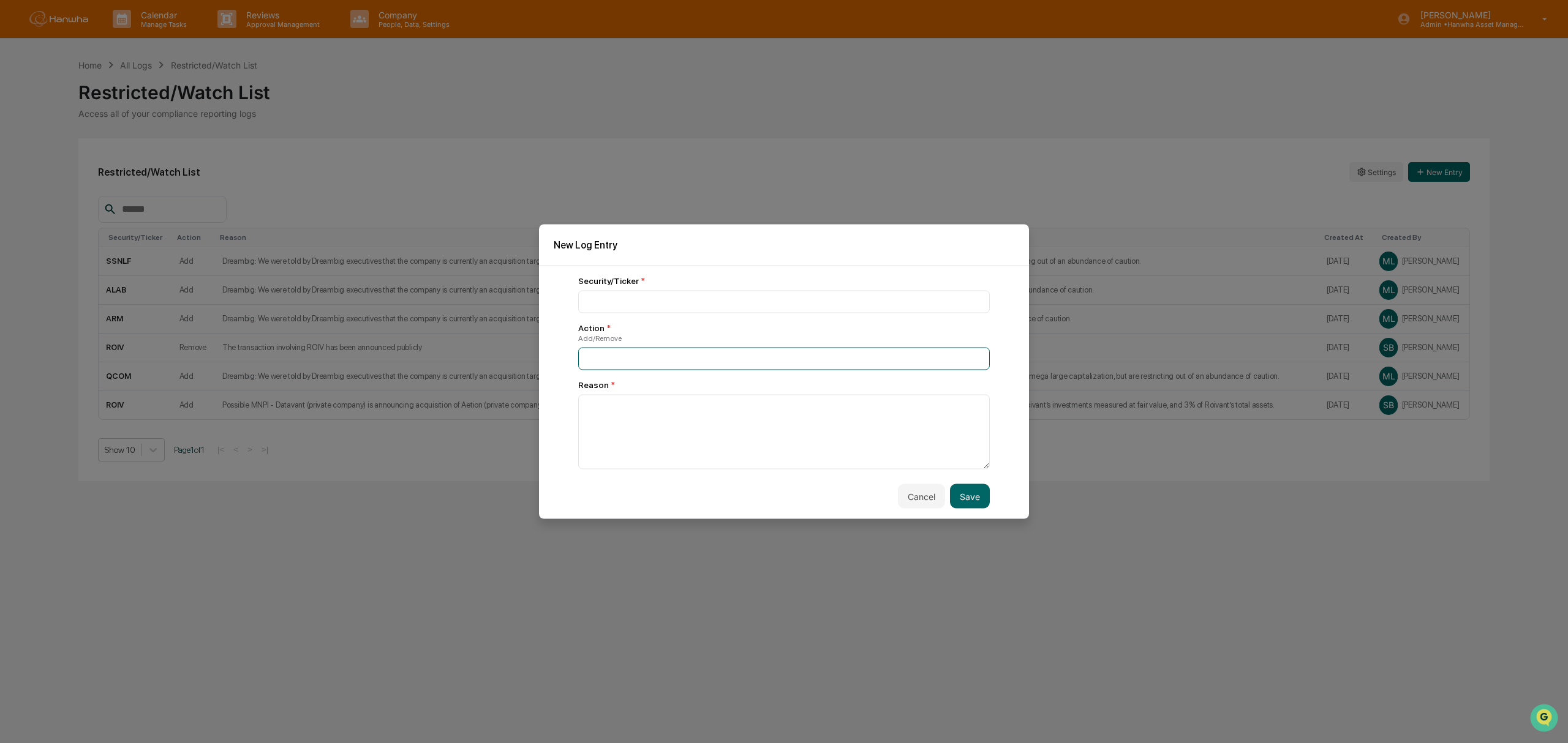
click at [704, 353] on input at bounding box center [784, 359] width 412 height 22
click at [628, 361] on input at bounding box center [784, 359] width 412 height 22
type input "******"
click at [684, 305] on input at bounding box center [784, 302] width 412 height 22
type input "*"
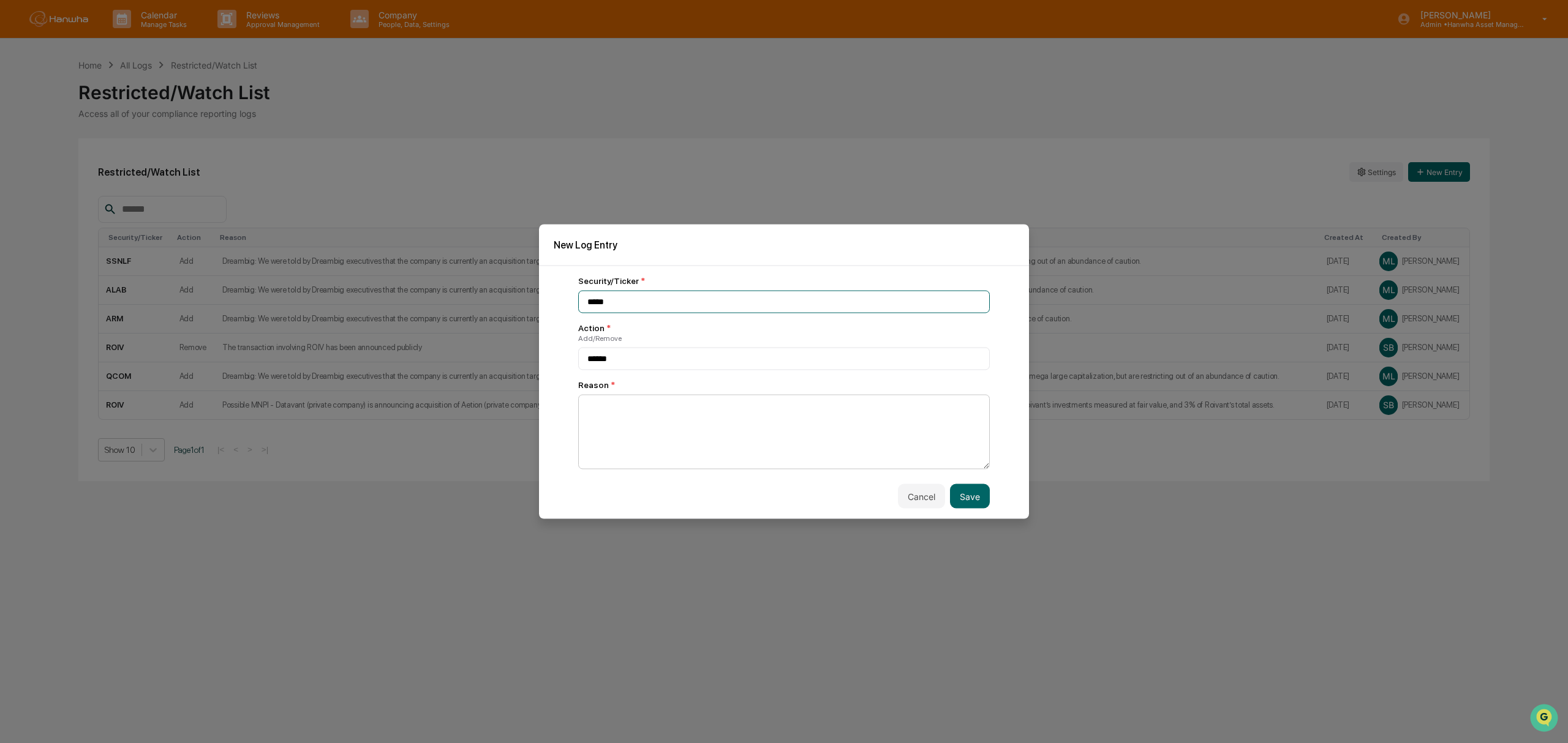
type input "*****"
click at [667, 409] on textarea at bounding box center [784, 432] width 412 height 75
click at [682, 420] on textarea at bounding box center [784, 432] width 412 height 75
drag, startPoint x: 642, startPoint y: 428, endPoint x: 584, endPoint y: 408, distance: 61.4
click at [584, 408] on textarea "**********" at bounding box center [779, 432] width 404 height 75
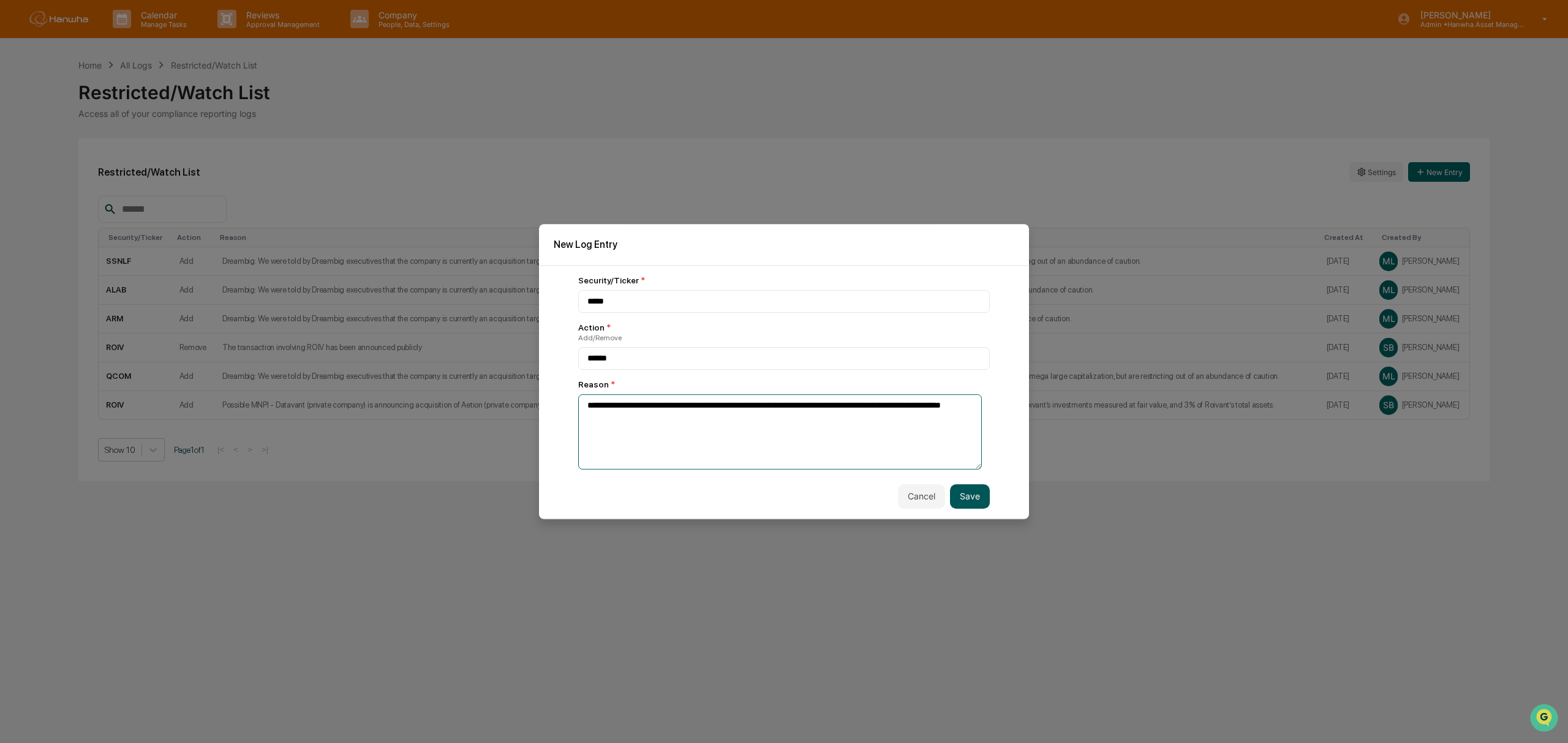
type textarea "**********"
drag, startPoint x: 970, startPoint y: 500, endPoint x: 978, endPoint y: 496, distance: 8.9
click at [970, 500] on button "Save" at bounding box center [970, 496] width 39 height 25
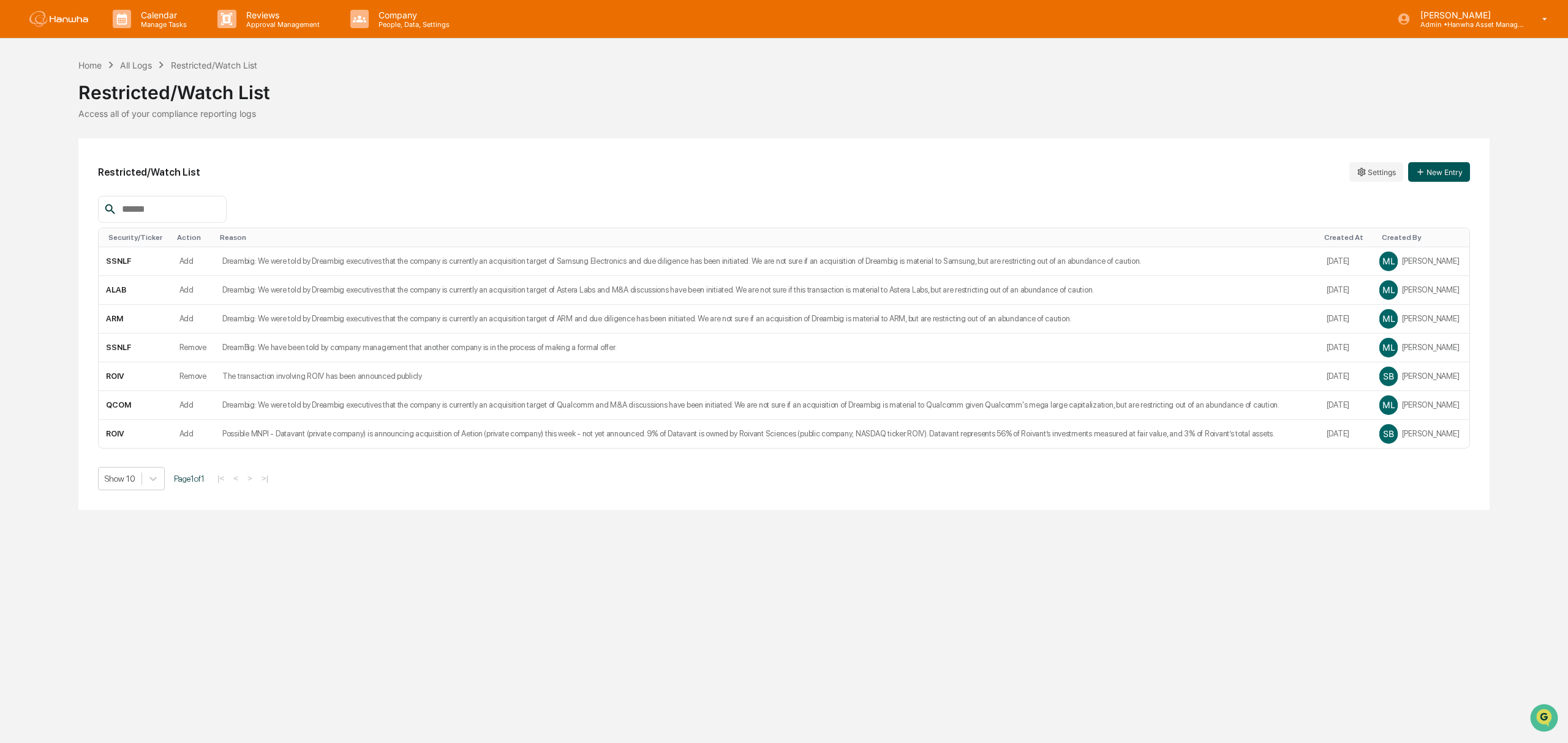
click at [1446, 171] on button "New Entry" at bounding box center [1439, 171] width 62 height 20
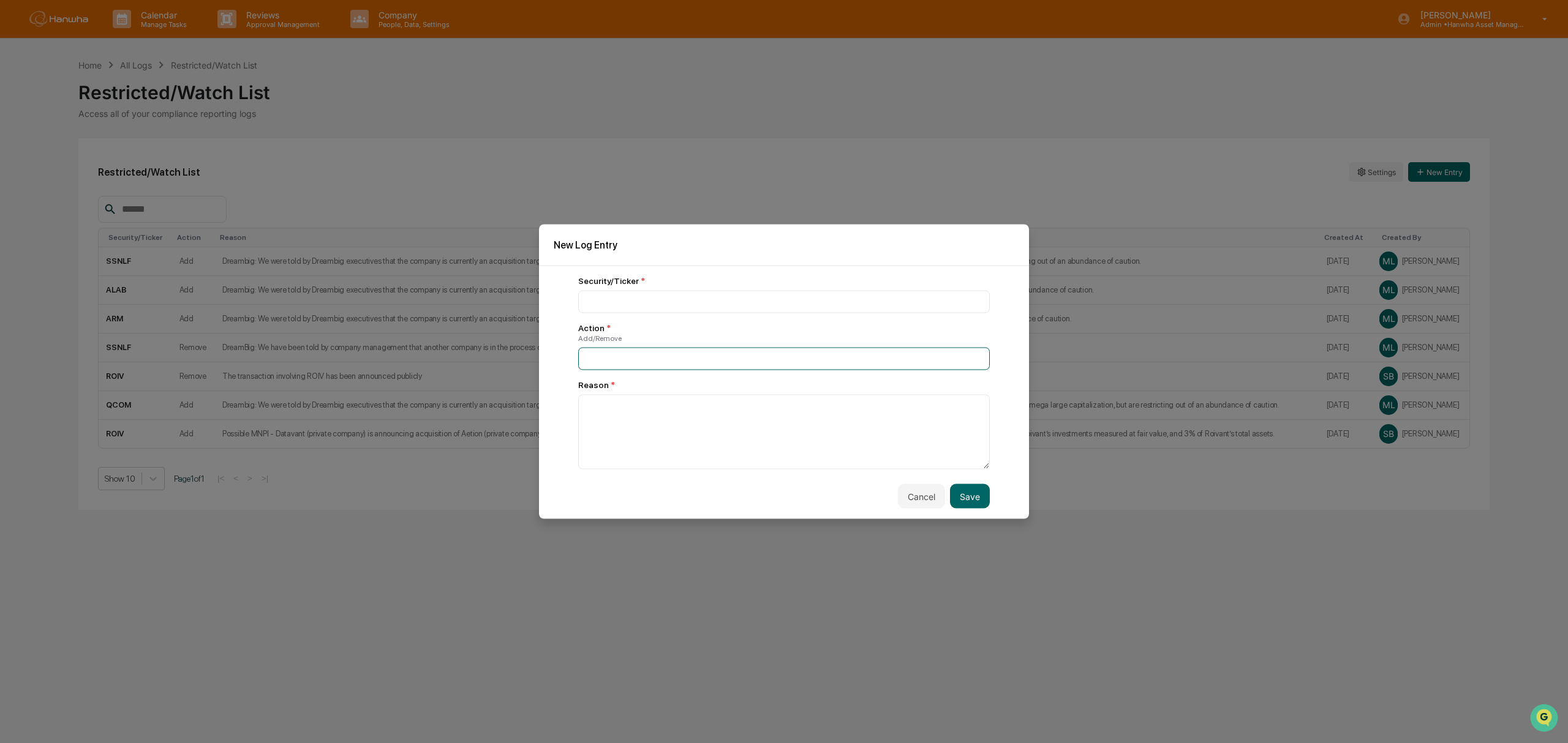
click at [679, 357] on input at bounding box center [784, 359] width 412 height 22
type input "******"
click at [665, 287] on div "Security/Ticker *" at bounding box center [784, 295] width 412 height 38
click at [664, 303] on input at bounding box center [784, 302] width 412 height 22
type input "****"
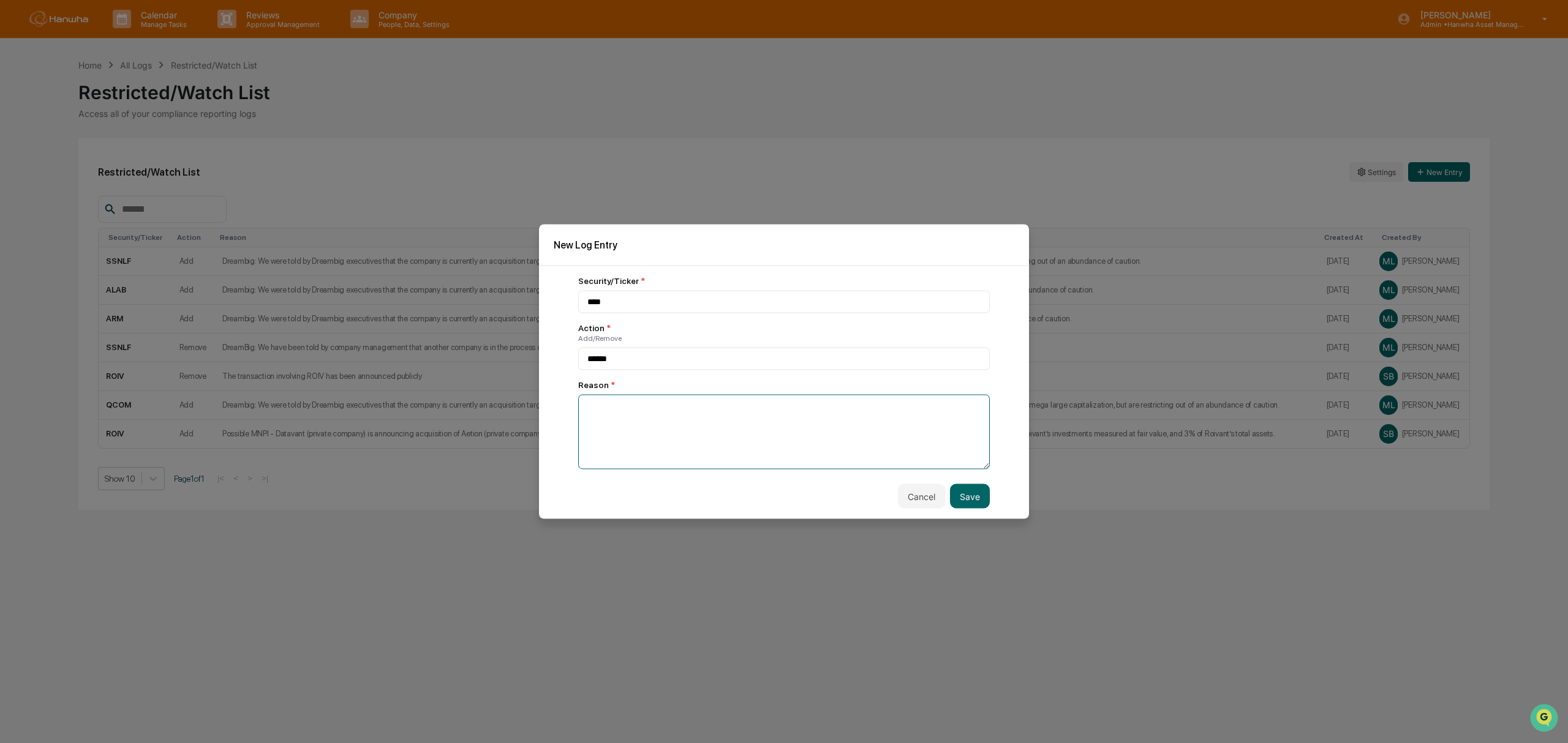
paste textarea "**********"
type textarea "**********"
click at [965, 500] on button "Save" at bounding box center [970, 496] width 39 height 25
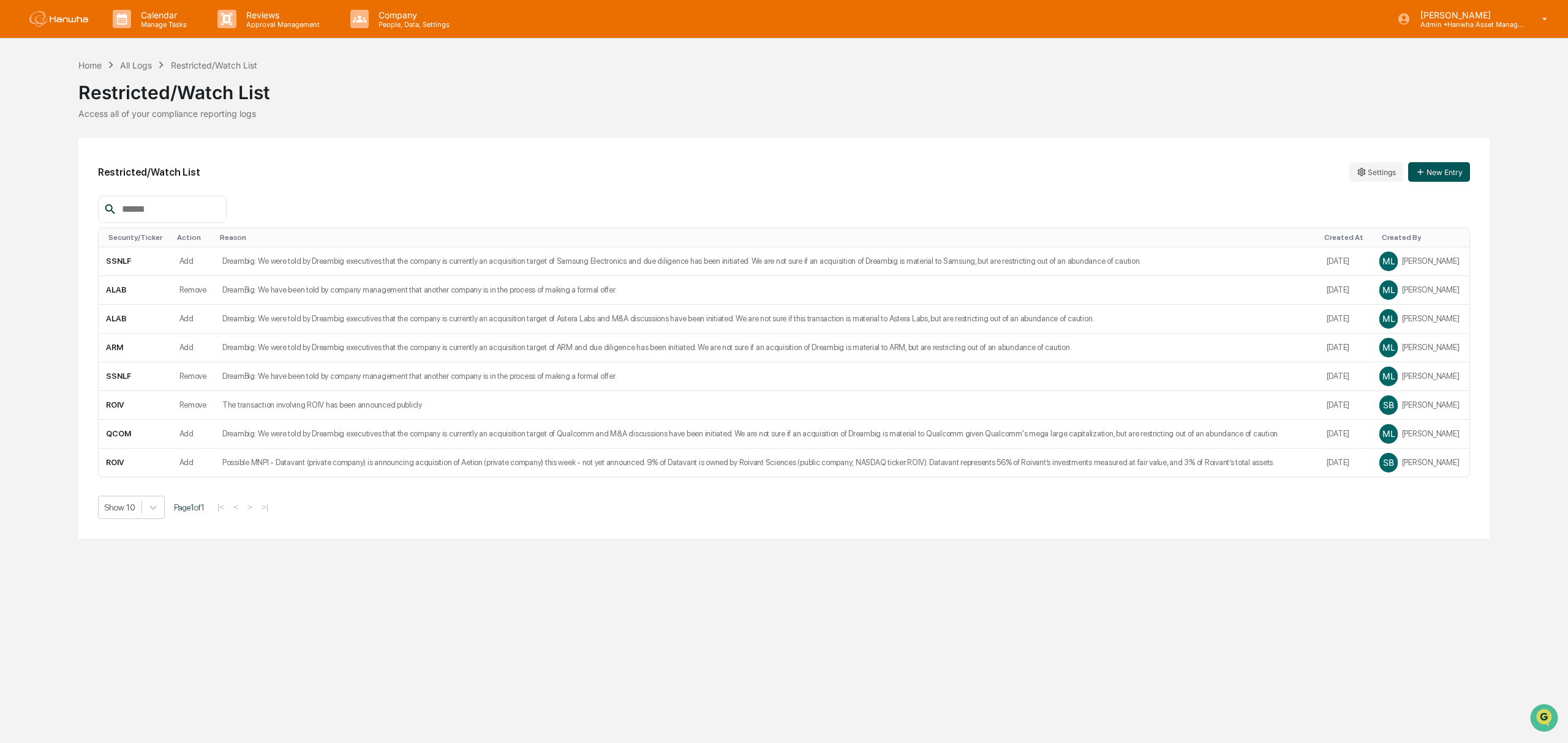
click at [1453, 172] on button "New Entry" at bounding box center [1439, 171] width 62 height 20
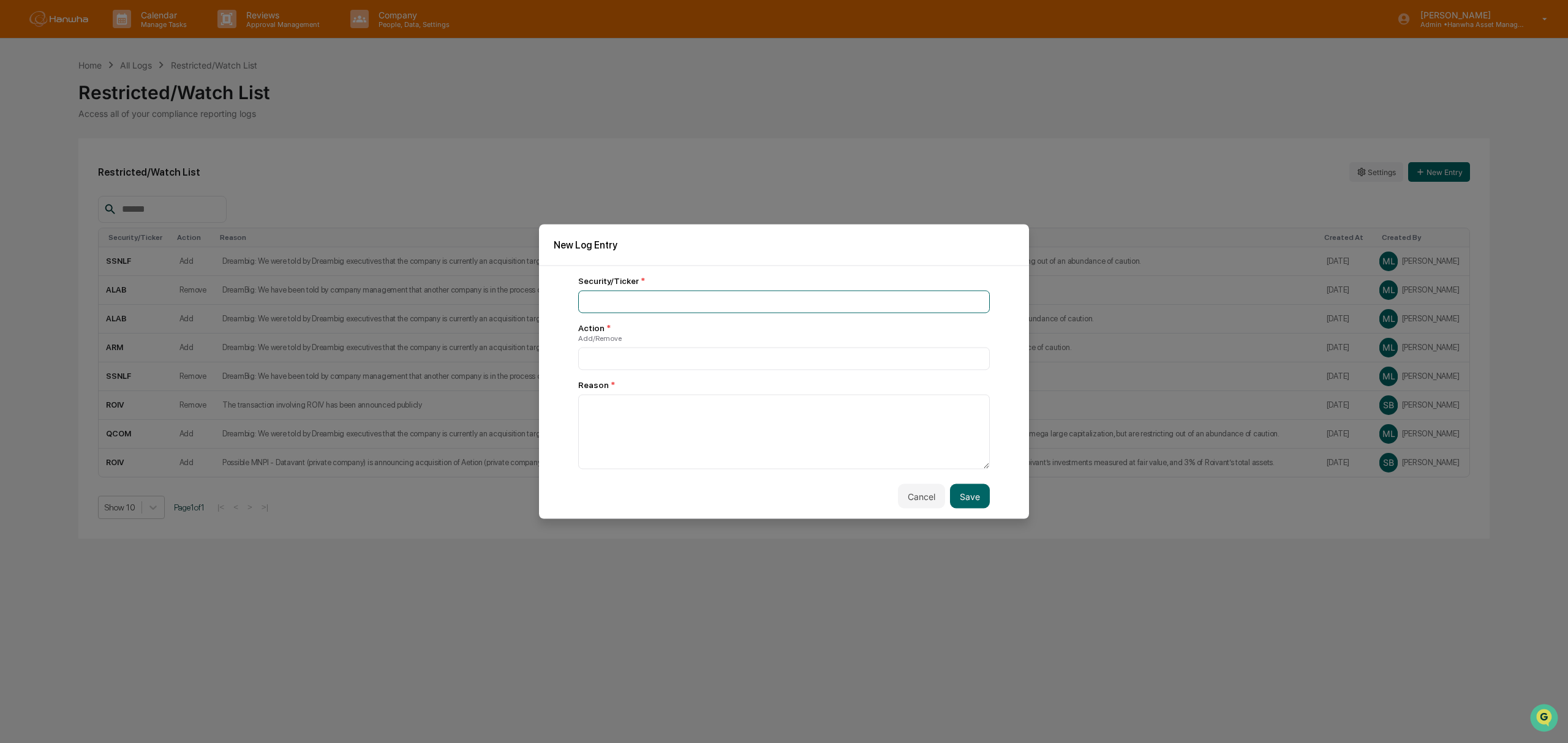
click at [731, 305] on input at bounding box center [784, 302] width 412 height 22
type input "****"
click at [689, 368] on input at bounding box center [784, 359] width 412 height 22
type input "******"
paste textarea "**********"
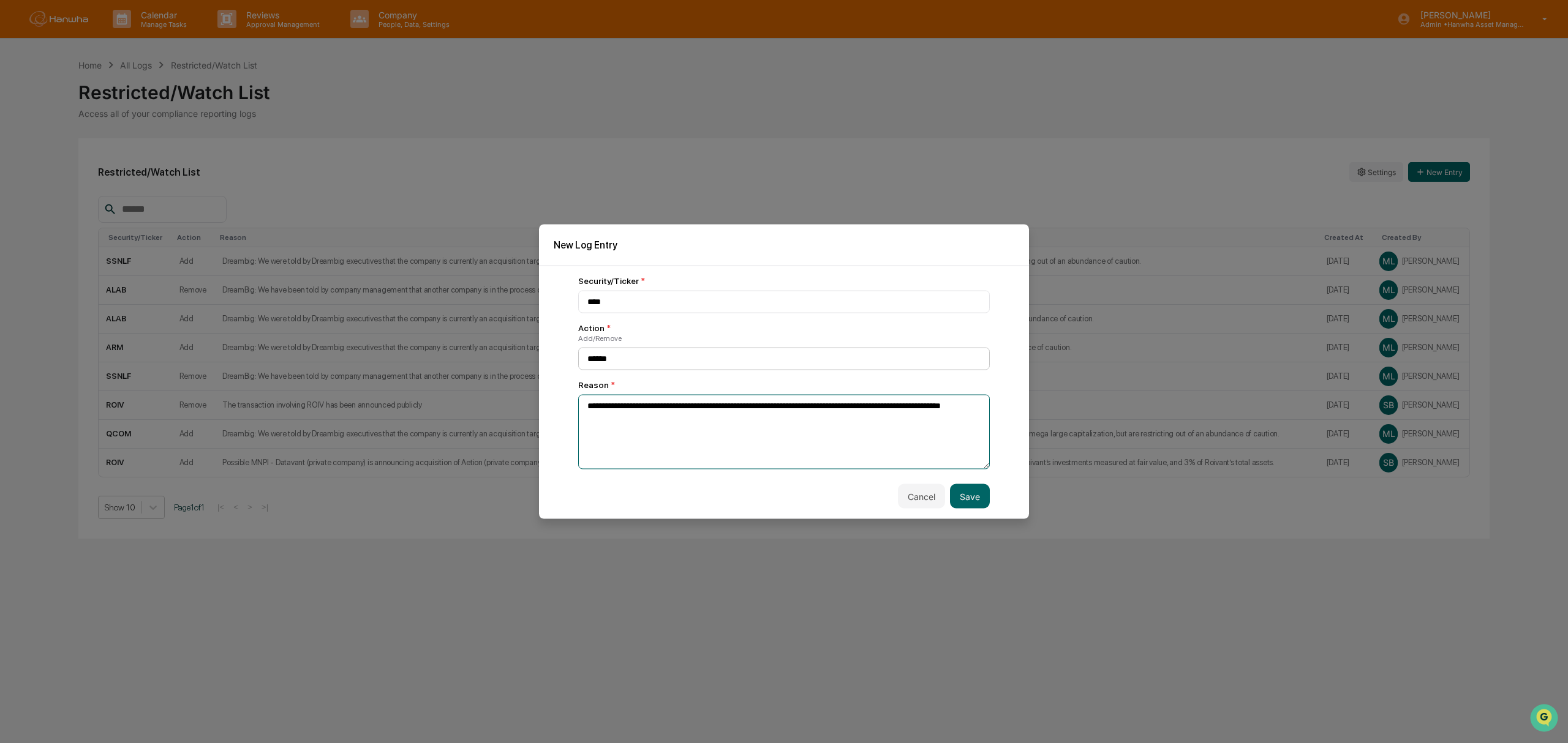
type textarea "**********"
click at [681, 363] on input "******" at bounding box center [784, 358] width 412 height 22
click at [970, 502] on button "Save" at bounding box center [970, 496] width 39 height 25
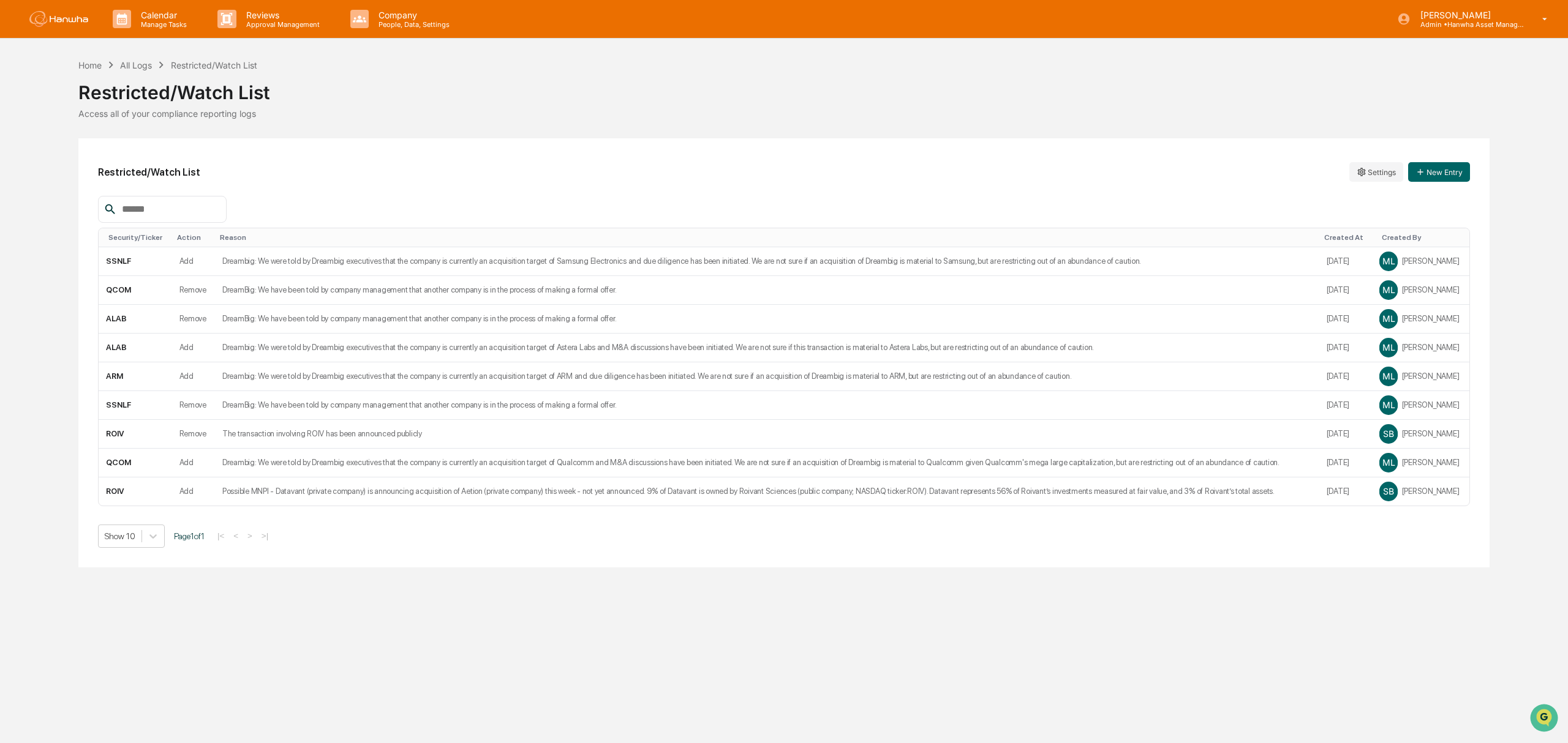
click at [670, 597] on div "Calendar Manage Tasks Reviews Approval Management Company People, Data, Setting…" at bounding box center [784, 371] width 1568 height 743
drag, startPoint x: 202, startPoint y: 644, endPoint x: 214, endPoint y: 117, distance: 527.1
click at [204, 639] on div "Calendar Manage Tasks Reviews Approval Management Company People, Data, Setting…" at bounding box center [784, 371] width 1568 height 743
click at [157, 18] on p "Calendar" at bounding box center [162, 15] width 62 height 10
click at [363, 138] on div at bounding box center [784, 371] width 1568 height 743
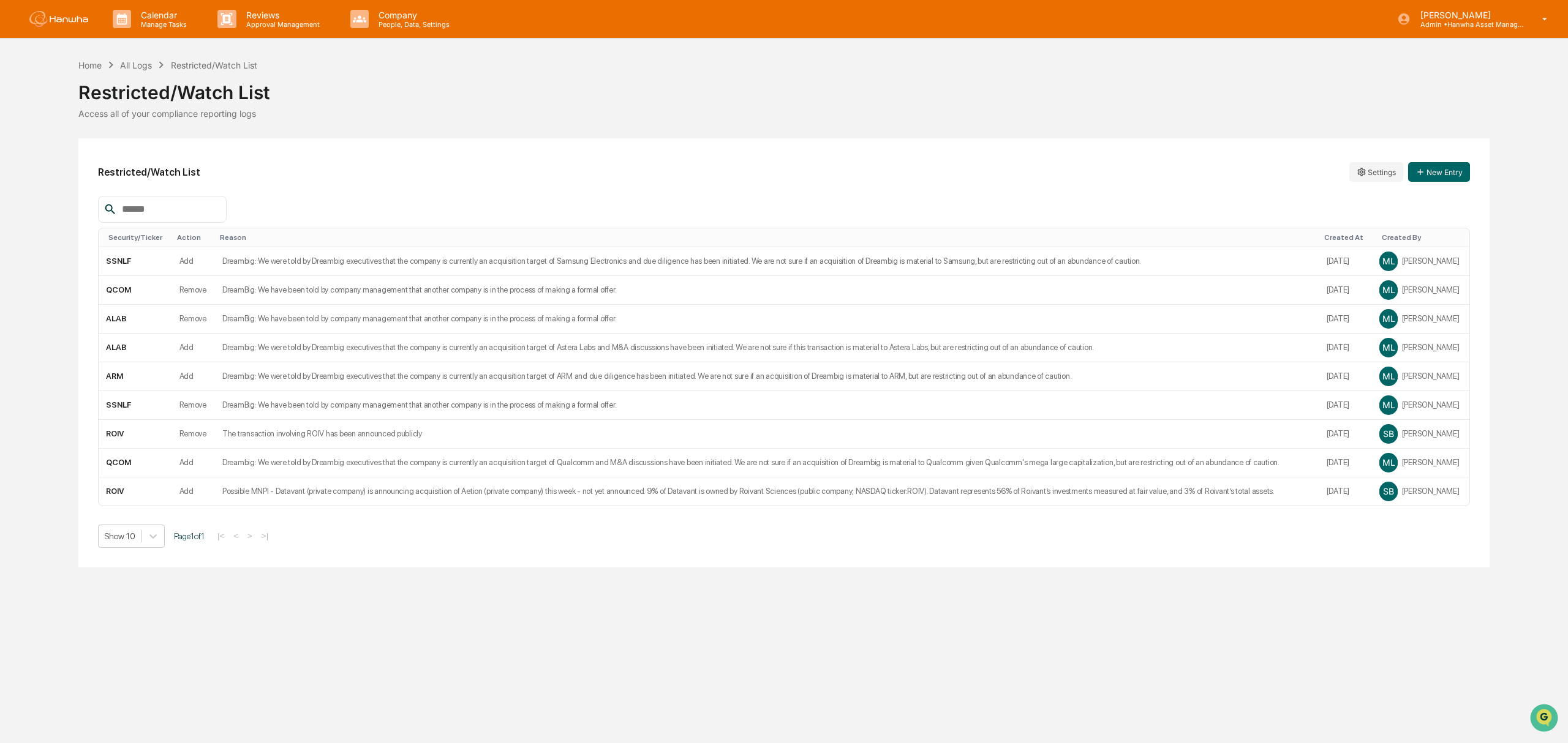
click at [269, 13] on p "Reviews" at bounding box center [281, 15] width 89 height 10
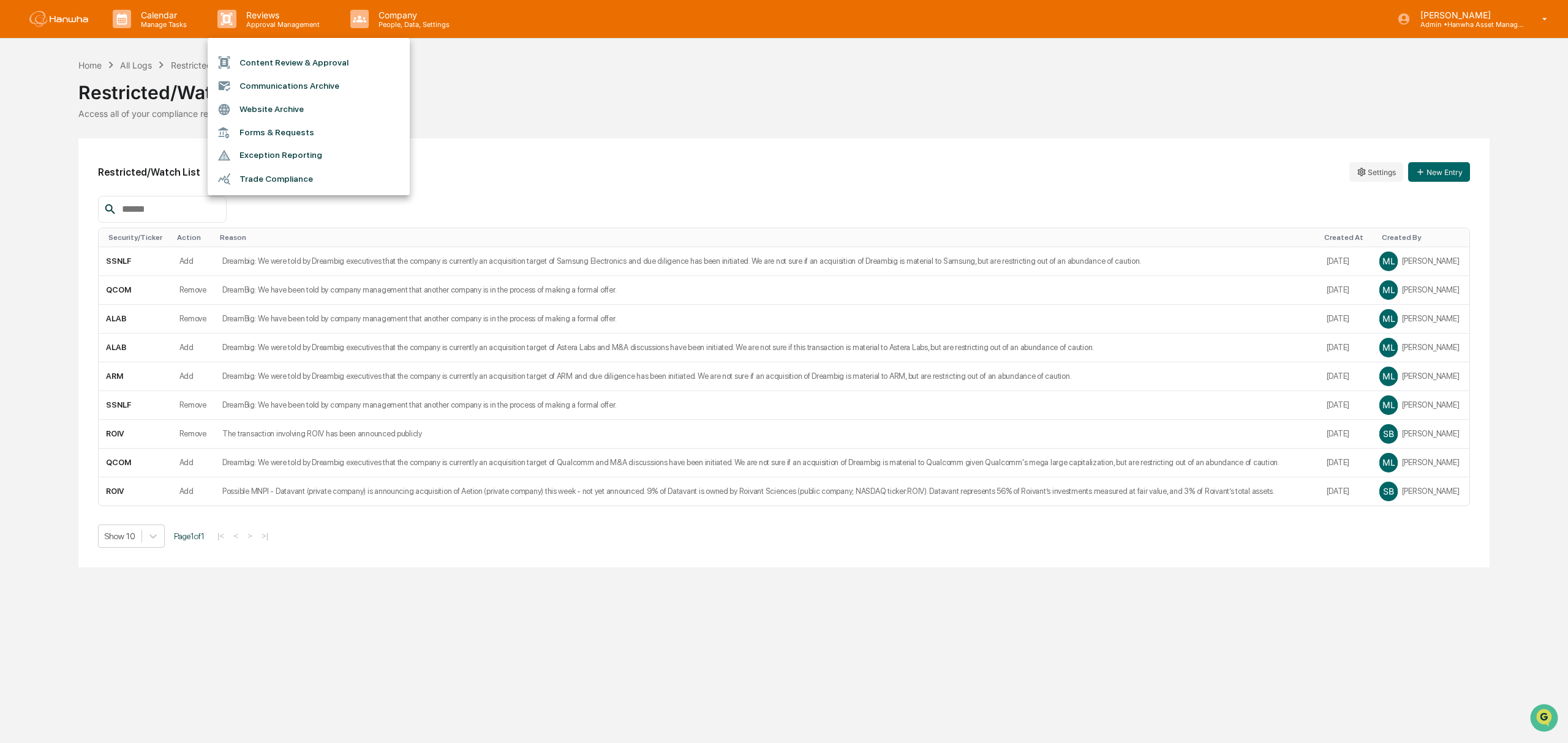
click at [754, 141] on div at bounding box center [784, 371] width 1568 height 743
